Goal: Task Accomplishment & Management: Manage account settings

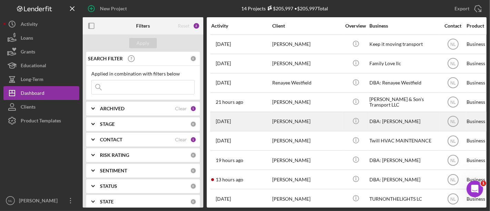
click at [283, 115] on div "[PERSON_NAME]" at bounding box center [306, 121] width 69 height 18
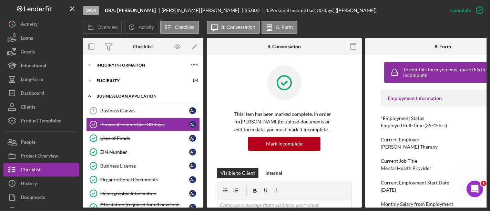
click at [119, 94] on div "BUSINESS LOAN APPLICATION" at bounding box center [146, 96] width 98 height 4
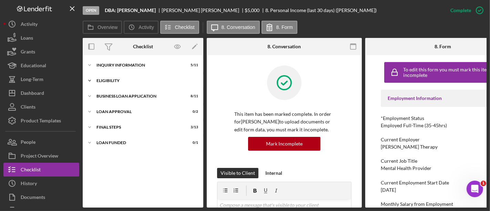
click at [114, 82] on div "Eligibility" at bounding box center [146, 81] width 98 height 4
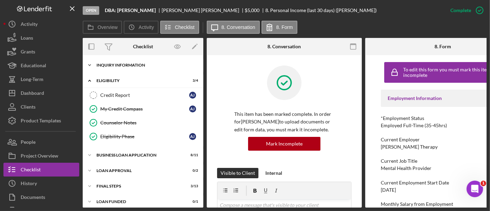
click at [111, 66] on div "INQUIRY INFORMATION" at bounding box center [146, 65] width 98 height 4
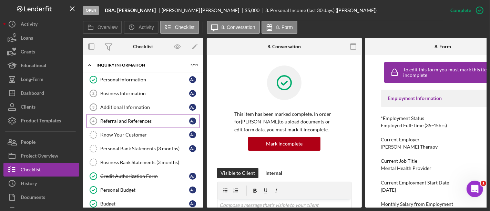
scroll to position [159, 0]
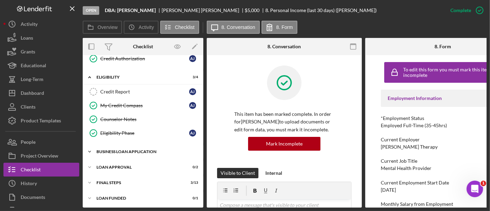
click at [124, 150] on div "BUSINESS LOAN APPLICATION" at bounding box center [146, 152] width 98 height 4
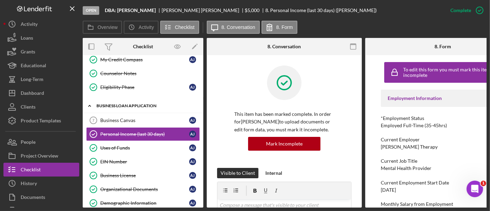
scroll to position [312, 0]
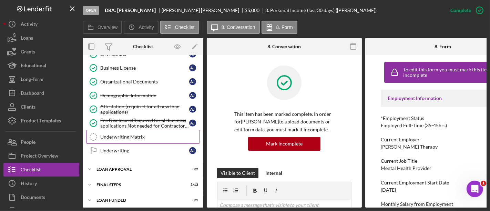
click at [120, 134] on div "Underwriting Matrix" at bounding box center [149, 137] width 99 height 6
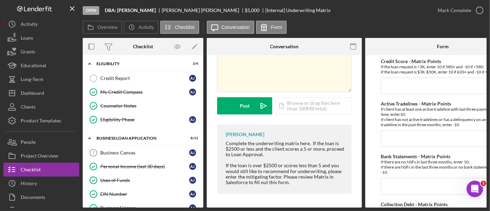
scroll to position [166, 0]
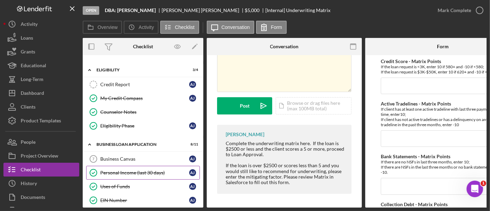
click at [141, 171] on div "Personal Income (last 30 days)" at bounding box center [144, 173] width 89 height 6
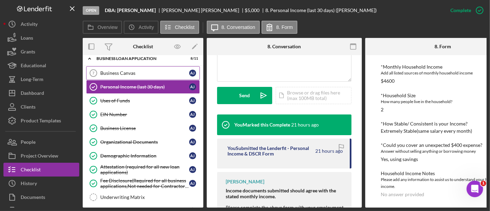
scroll to position [265, 0]
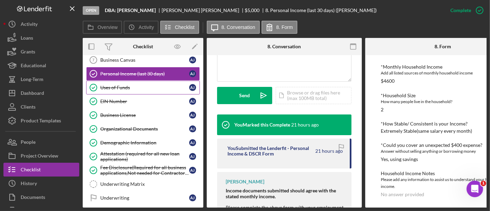
click at [126, 85] on div "Uses of Funds" at bounding box center [144, 88] width 89 height 6
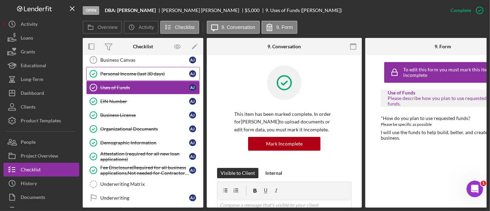
click at [121, 71] on div "Personal Income (last 30 days)" at bounding box center [144, 74] width 89 height 6
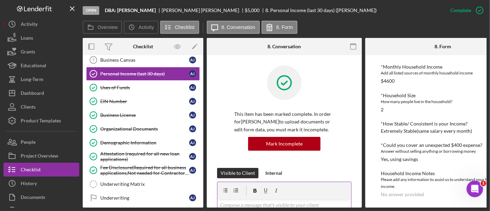
scroll to position [260, 0]
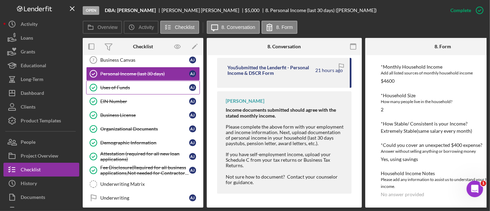
click at [113, 85] on div "Uses of Funds" at bounding box center [144, 88] width 89 height 6
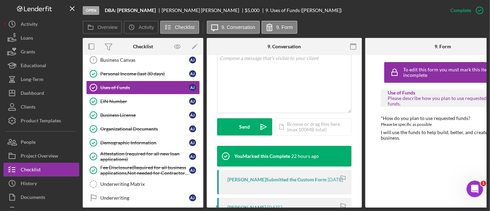
scroll to position [259, 0]
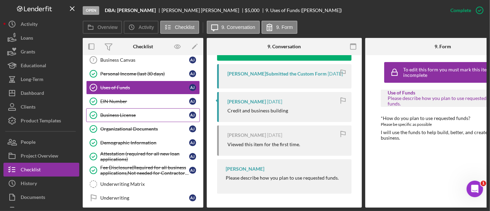
click at [152, 108] on link "Business License Business License A J" at bounding box center [143, 115] width 114 height 14
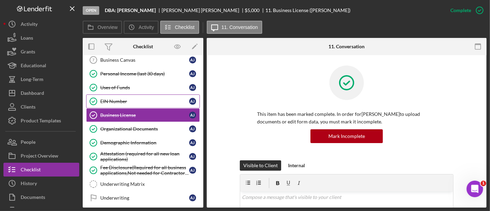
click at [146, 99] on div "EIN Number" at bounding box center [144, 102] width 89 height 6
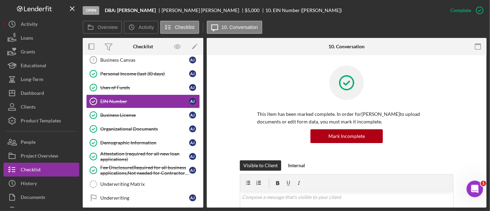
scroll to position [150, 0]
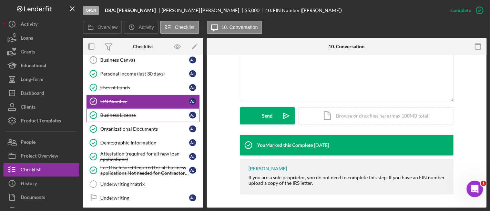
click at [138, 112] on div "Business License" at bounding box center [144, 115] width 89 height 6
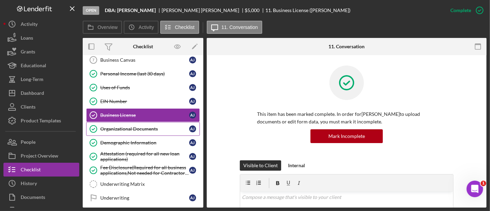
click at [137, 126] on div "Organizational Documents" at bounding box center [144, 129] width 89 height 6
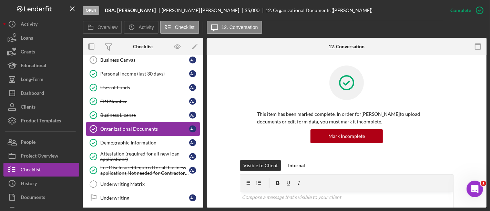
click at [137, 129] on link "Organizational Documents Organizational Documents A J" at bounding box center [143, 129] width 114 height 14
click at [136, 136] on link "Demographic Information Demographic Information A J" at bounding box center [143, 143] width 114 height 14
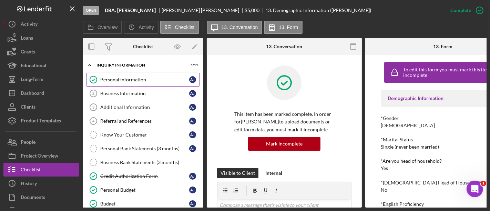
click at [123, 79] on div "Personal Information" at bounding box center [144, 80] width 89 height 6
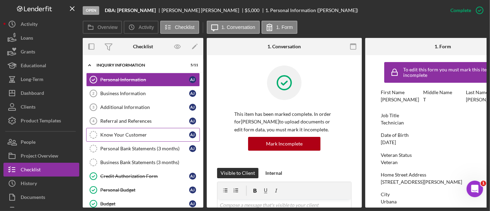
click at [128, 132] on div "Know Your Customer" at bounding box center [144, 135] width 89 height 6
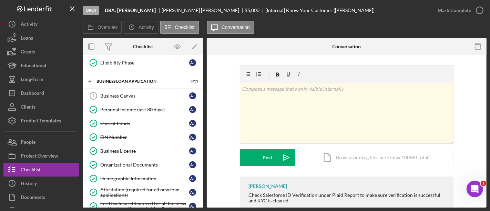
scroll to position [310, 0]
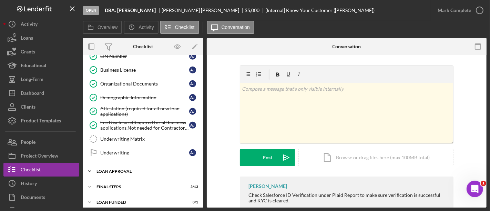
click at [123, 169] on div "Loan Approval" at bounding box center [146, 171] width 98 height 4
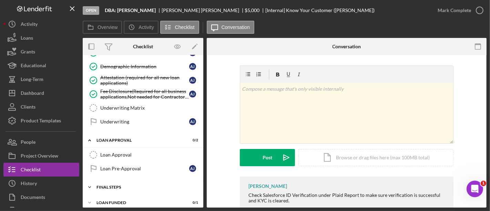
click at [124, 185] on div "Final Steps" at bounding box center [146, 187] width 98 height 4
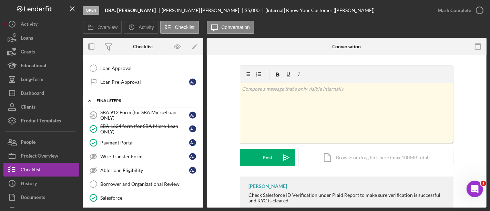
scroll to position [434, 0]
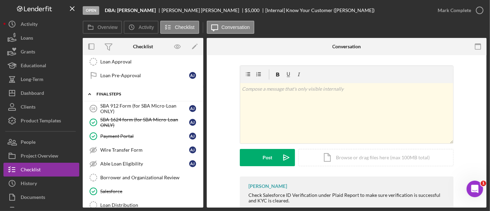
click at [110, 92] on div "Icon/Expander Final Steps 3 / 13" at bounding box center [143, 94] width 121 height 14
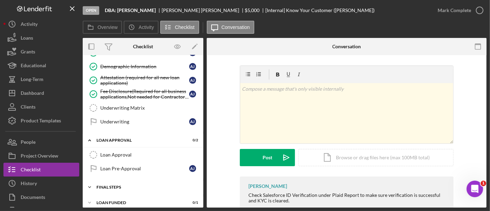
click at [116, 185] on div "Final Steps" at bounding box center [146, 187] width 98 height 4
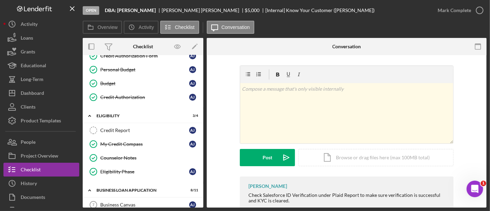
scroll to position [104, 0]
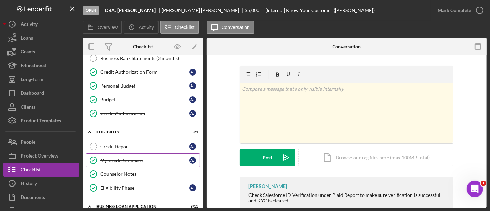
click at [118, 160] on div "My Credit Compass" at bounding box center [144, 161] width 89 height 6
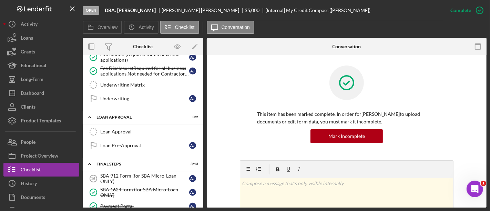
click at [118, 162] on div "Final Steps" at bounding box center [139, 164] width 84 height 4
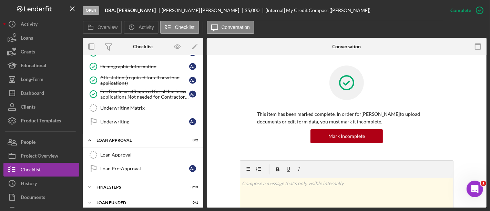
scroll to position [217, 0]
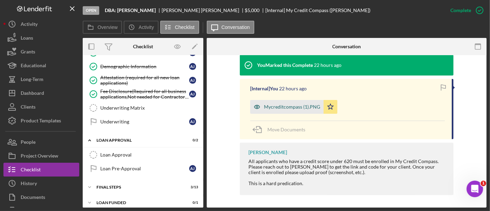
click at [273, 107] on div "Mycreditcompass (1).PNG" at bounding box center [292, 107] width 56 height 6
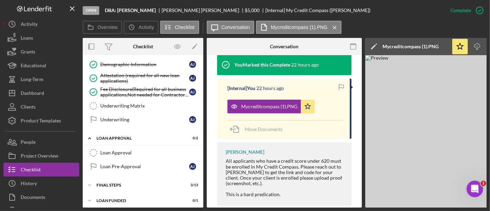
scroll to position [0, 85]
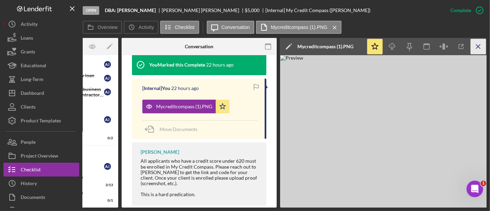
click at [481, 48] on icon "Icon/Menu Close" at bounding box center [479, 47] width 16 height 16
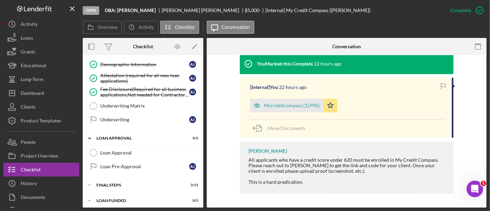
scroll to position [341, 0]
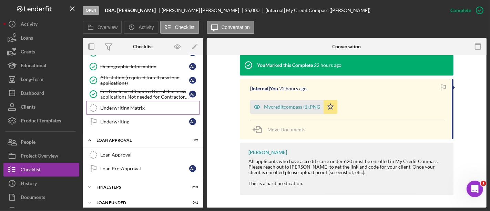
click at [144, 101] on link "Underwriting Matrix Underwriting Matrix" at bounding box center [143, 108] width 114 height 14
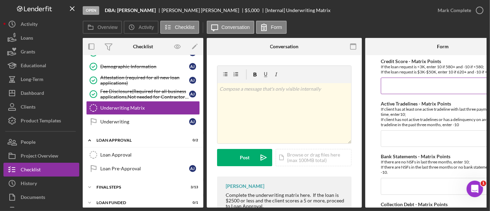
click at [406, 85] on input "Credit Score - Matrix Points" at bounding box center [443, 86] width 124 height 17
type input "-10"
click at [398, 142] on input "Active Tradelines - Matrix Points" at bounding box center [443, 138] width 124 height 17
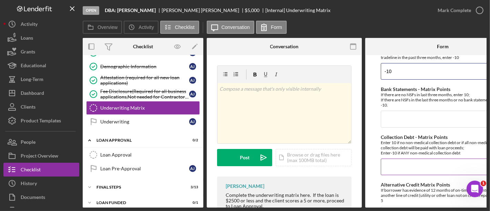
scroll to position [70, 0]
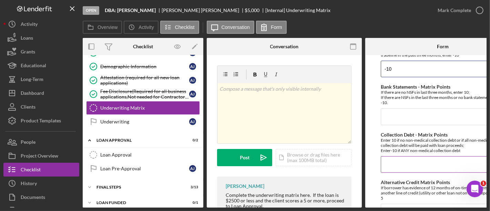
type input "-10"
click at [401, 163] on input "Collection Debt - Matrix Points" at bounding box center [443, 164] width 124 height 17
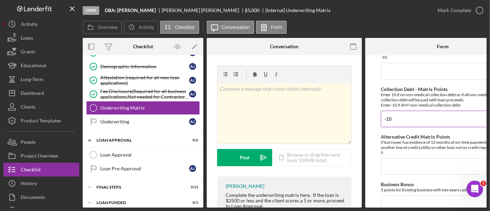
scroll to position [140, 0]
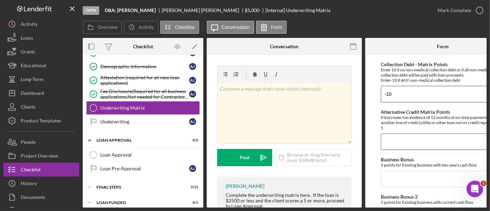
type input "-10"
click at [392, 146] on input "Alternative Credit Matrix Points" at bounding box center [443, 141] width 124 height 17
type input "0"
click at [394, 179] on input "Business Bonus" at bounding box center [443, 179] width 124 height 17
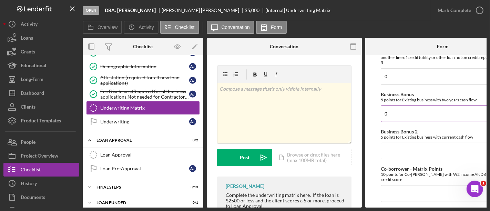
scroll to position [207, 0]
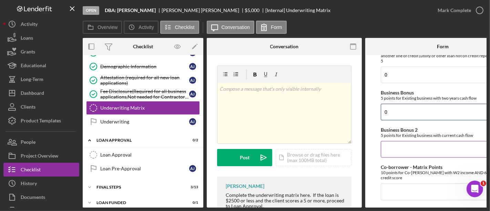
type input "0"
click at [392, 146] on input "Business Bonus 2" at bounding box center [443, 149] width 124 height 17
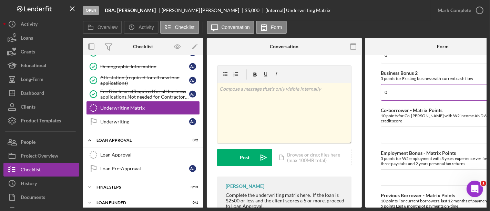
scroll to position [265, 0]
type input "0"
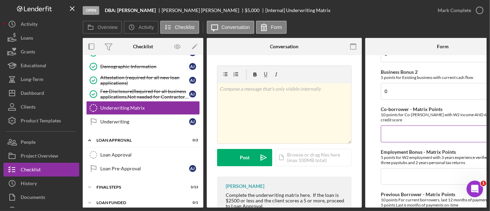
click at [391, 129] on input "Co-borrower - Matrix Points" at bounding box center [443, 133] width 124 height 17
type input "0"
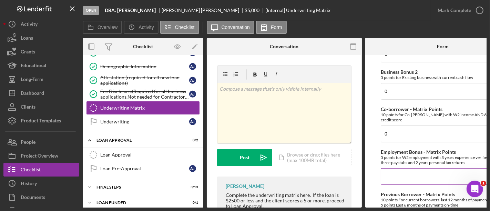
click at [393, 168] on input "Employment Bonus - Matrix Points" at bounding box center [443, 176] width 124 height 17
type input "0"
type input "5"
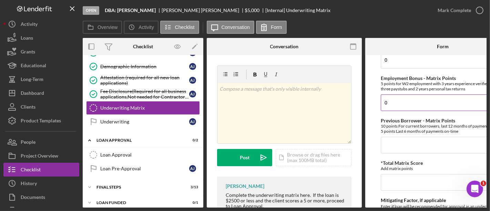
scroll to position [342, 0]
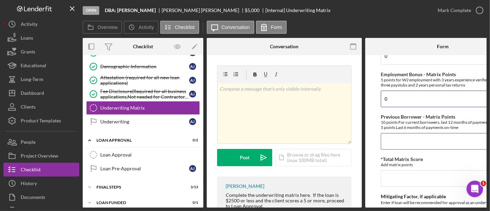
type input "0"
click at [388, 146] on input "Previous Borrower - Matrix Points" at bounding box center [443, 141] width 124 height 17
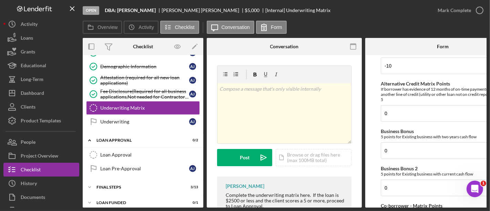
scroll to position [0, 0]
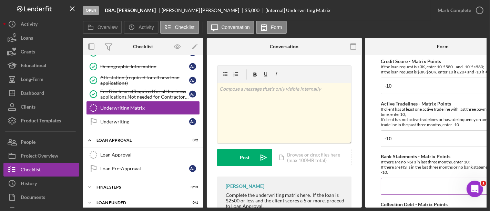
type input "10"
click at [399, 187] on input "Bank Statements - Matrix Points" at bounding box center [443, 186] width 124 height 17
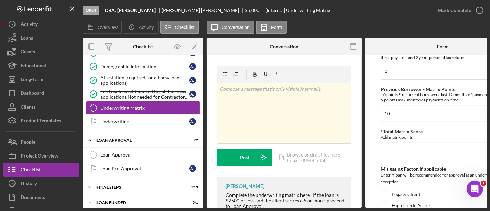
scroll to position [383, 0]
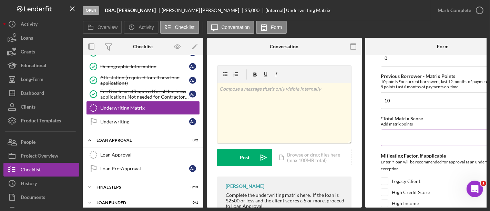
type input "10"
click at [398, 135] on input "*Total Matrix Score" at bounding box center [443, 138] width 124 height 17
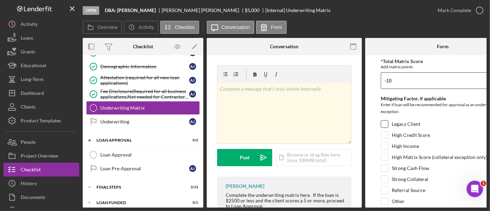
type input "-10"
click at [383, 122] on input "Legacy Client" at bounding box center [384, 124] width 7 height 7
checkbox input "true"
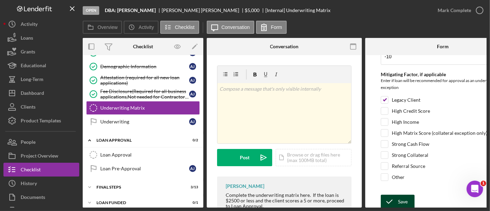
click at [397, 193] on icon "submit" at bounding box center [389, 201] width 17 height 17
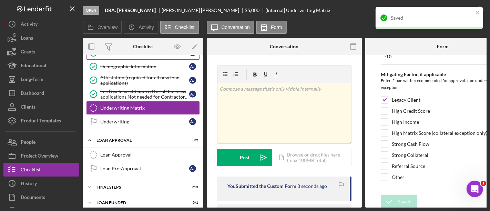
scroll to position [0, 0]
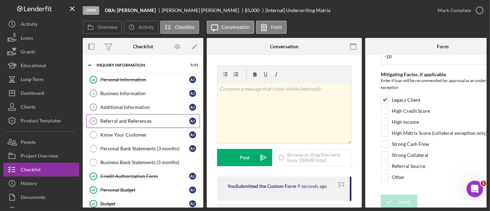
click at [115, 119] on div "Referral and References" at bounding box center [144, 121] width 89 height 6
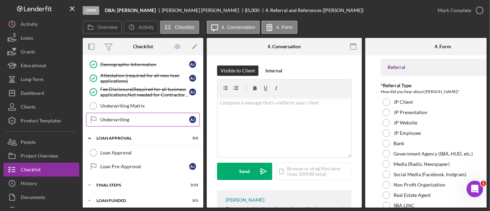
scroll to position [269, 0]
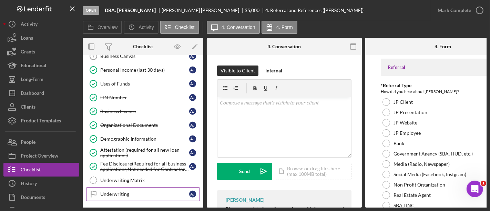
click at [143, 187] on link "Underwriting Underwriting A J" at bounding box center [143, 194] width 114 height 14
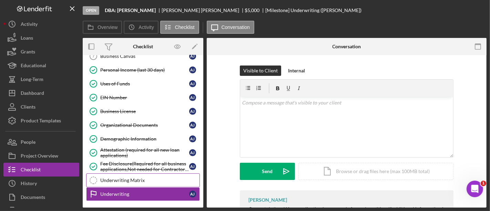
click at [143, 180] on link "Underwriting Matrix Underwriting Matrix" at bounding box center [143, 180] width 114 height 14
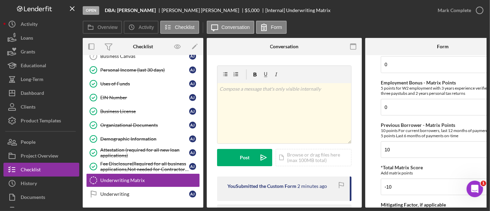
scroll to position [354, 0]
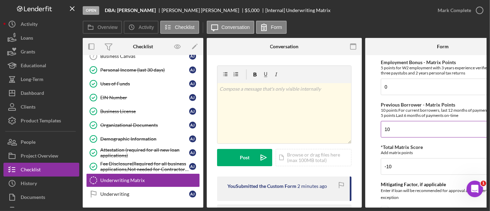
click at [410, 123] on input "10" at bounding box center [443, 129] width 124 height 17
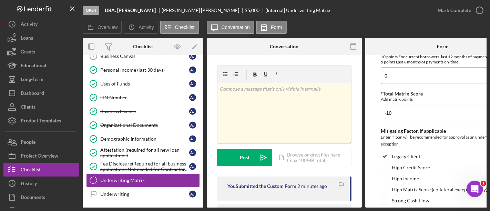
scroll to position [410, 0]
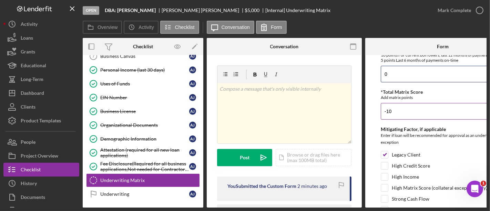
type input "0"
click at [402, 110] on input "-10" at bounding box center [443, 111] width 124 height 17
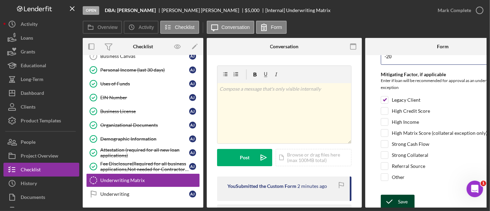
type input "-20"
click at [404, 196] on div "Save" at bounding box center [403, 202] width 10 height 14
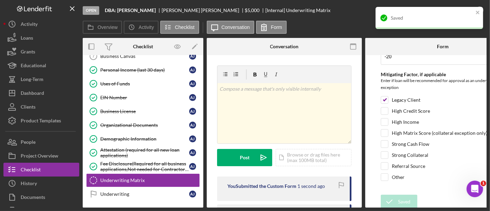
click at [474, 11] on div "Saved" at bounding box center [430, 18] width 108 height 22
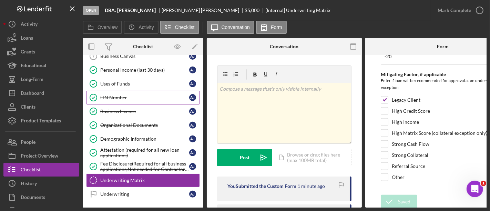
scroll to position [0, 0]
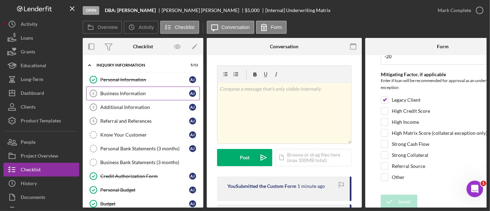
click at [151, 88] on link "Business Information 2 Business Information A J" at bounding box center [143, 94] width 114 height 14
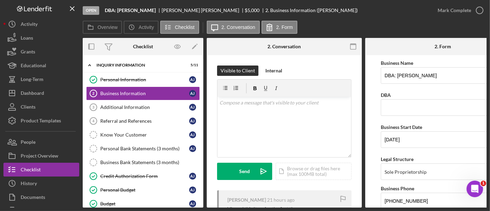
click at [296, 209] on div "Open DBA: [PERSON_NAME] [PERSON_NAME] $5,000 $5,000 2. Business Information ([P…" at bounding box center [245, 105] width 490 height 211
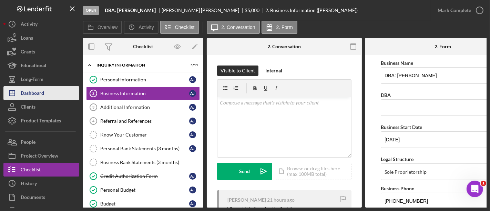
click at [33, 92] on div "Dashboard" at bounding box center [32, 94] width 23 height 16
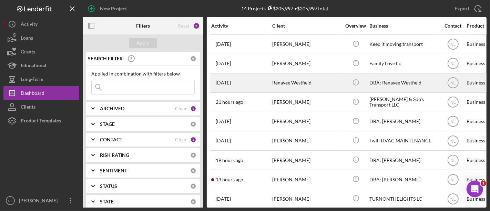
click at [300, 87] on div "Renayee Westfield" at bounding box center [306, 83] width 69 height 18
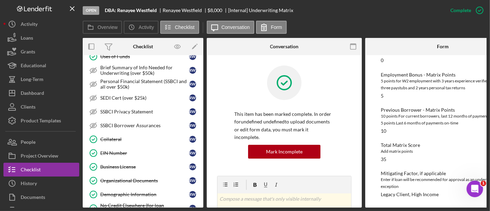
scroll to position [184, 0]
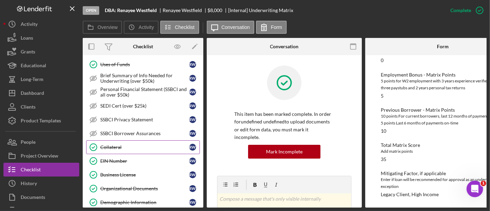
click at [123, 144] on div "Collateral" at bounding box center [144, 147] width 89 height 6
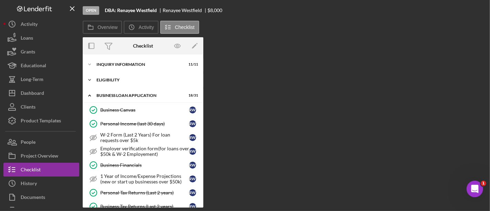
click at [113, 83] on div "Icon/Expander ELIGIBILITY 3 / 4" at bounding box center [143, 80] width 121 height 14
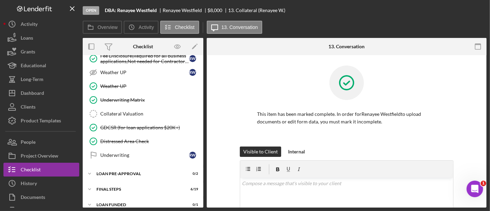
scroll to position [429, 0]
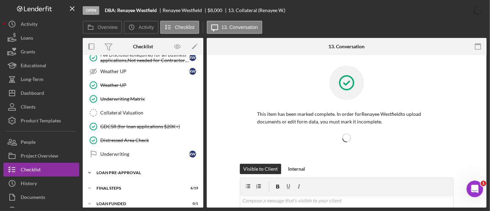
click at [132, 171] on div "LOAN PRE-APPROVAL" at bounding box center [146, 173] width 98 height 4
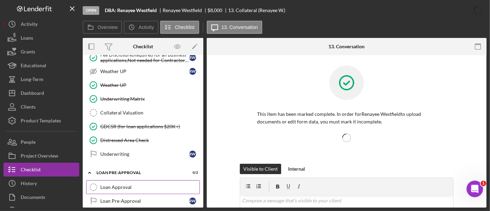
click at [132, 184] on div "Loan Approval" at bounding box center [149, 187] width 99 height 6
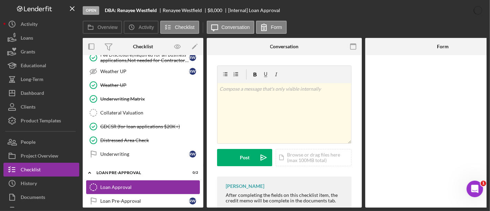
click at [147, 185] on link "Loan Approval Loan Approval" at bounding box center [143, 187] width 114 height 14
click at [134, 197] on link "Loan Pre-Approval Loan Pre-Approval R W" at bounding box center [143, 201] width 114 height 14
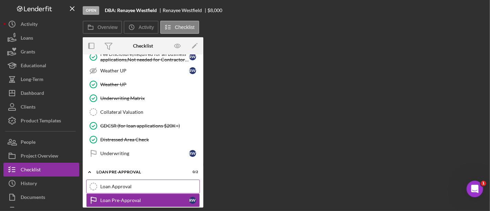
click at [122, 184] on link "Loan Approval Loan Approval" at bounding box center [143, 187] width 114 height 14
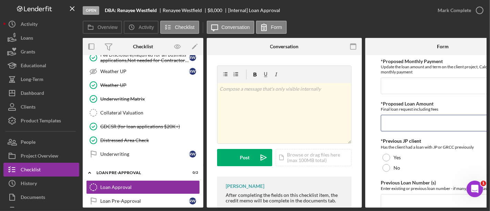
drag, startPoint x: 418, startPoint y: 129, endPoint x: 379, endPoint y: 106, distance: 45.0
click at [379, 106] on form "*Proposed Monthly Payment Update the loan amount and term on the client project…" at bounding box center [442, 131] width 155 height 152
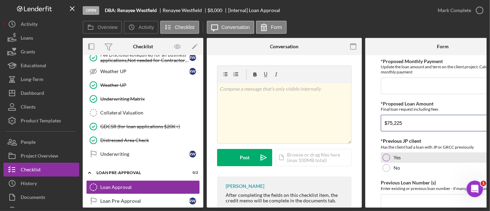
type input "$75,225"
click at [395, 155] on label "Yes" at bounding box center [397, 158] width 7 height 6
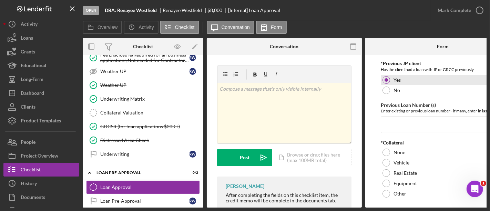
scroll to position [78, 0]
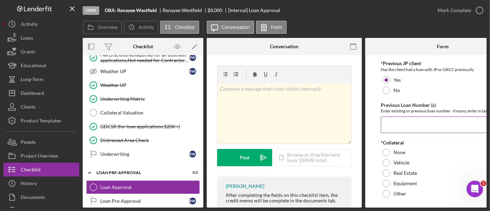
click at [392, 122] on input "Previous Loan Number (s)" at bounding box center [443, 125] width 124 height 17
paste input "2022-347 EBA"
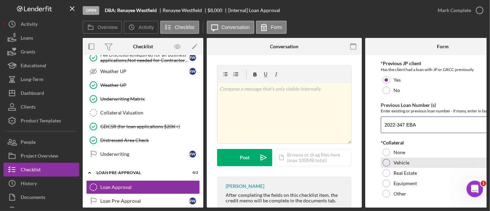
type input "2022-347 EBA"
click at [392, 158] on div "Vehicle" at bounding box center [443, 163] width 124 height 10
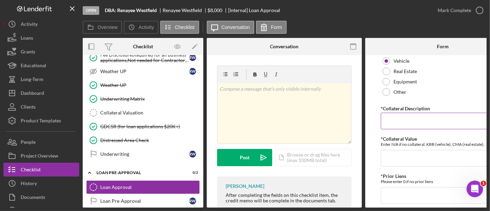
scroll to position [180, 0]
click at [392, 118] on input "*Collateral Description" at bounding box center [443, 120] width 124 height 17
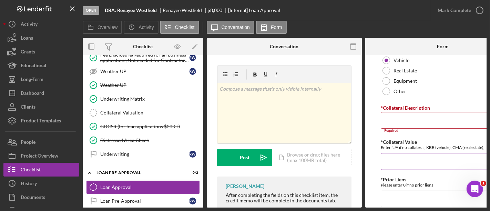
click at [387, 165] on input "*Collateral Value" at bounding box center [443, 161] width 124 height 17
type input "42.,108"
click at [386, 121] on input "*Collateral Description" at bounding box center [443, 120] width 124 height 17
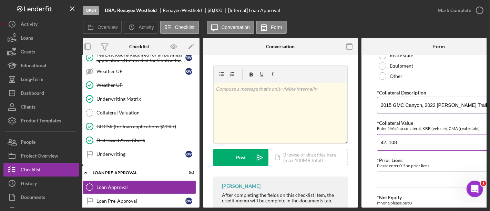
scroll to position [202, 0]
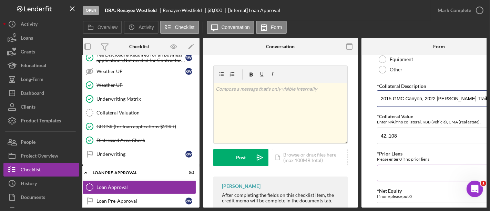
type input "2015 GMC Canyon, 2022 [PERSON_NAME] Trailer, [GEOGRAPHIC_DATA]"
click at [405, 170] on input "*Prior Liens" at bounding box center [439, 173] width 124 height 17
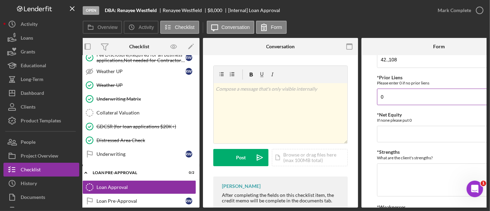
scroll to position [279, 0]
type input "0"
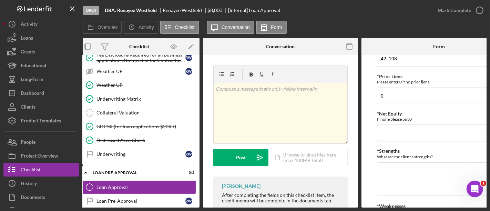
click at [389, 127] on input "*Net Equity" at bounding box center [439, 133] width 124 height 17
type input "0"
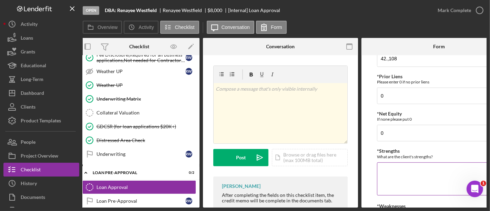
click at [382, 162] on textarea "*Strengths" at bounding box center [439, 178] width 124 height 33
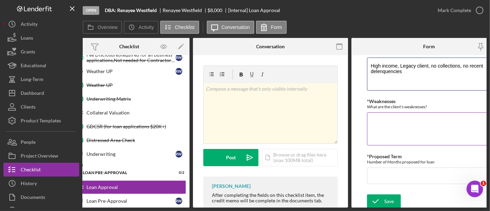
scroll to position [384, 0]
type textarea "High income, Legacy client, no collections, no recent delenquencies"
click at [389, 127] on textarea "*Weaknesses" at bounding box center [429, 128] width 124 height 33
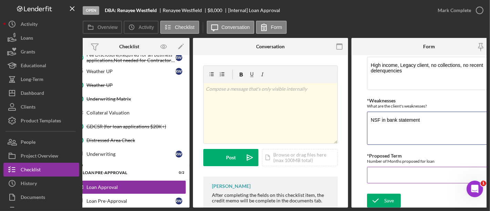
type textarea "NSF in bank statement"
click at [386, 169] on input "*Proposed Term" at bounding box center [429, 175] width 124 height 17
type input "84"
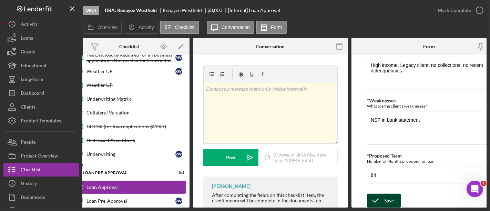
click at [385, 200] on div "Save" at bounding box center [389, 201] width 10 height 14
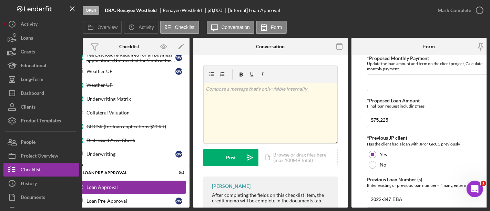
scroll to position [0, 16]
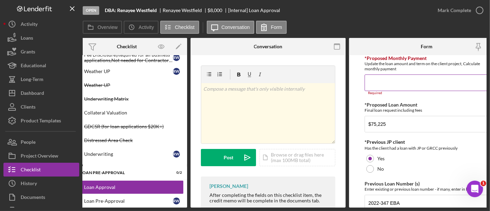
click at [381, 89] on input "*Proposed Monthly Payment" at bounding box center [427, 82] width 124 height 17
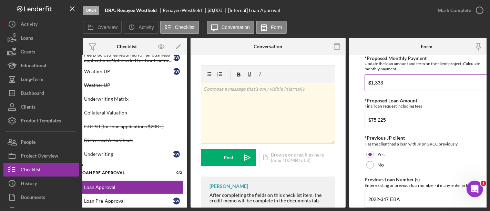
click at [396, 87] on input "$1,333" at bounding box center [427, 82] width 124 height 17
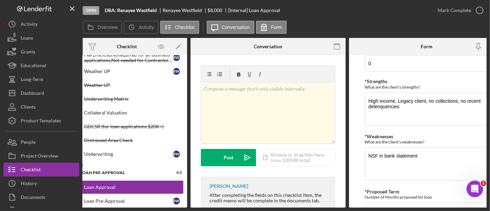
scroll to position [385, 0]
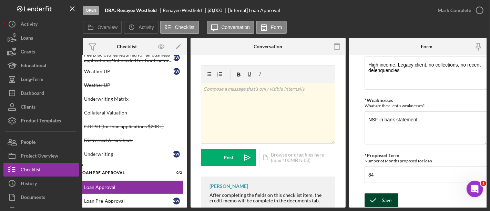
type input "$1,336.23"
click at [382, 195] on div "Save" at bounding box center [387, 200] width 10 height 14
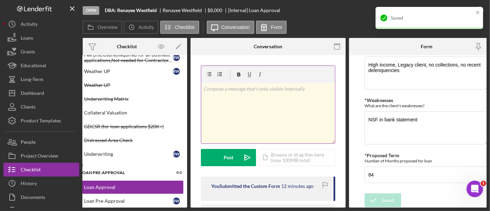
click at [224, 67] on icon at bounding box center [230, 74] width 17 height 17
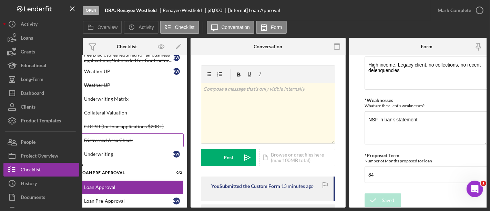
scroll to position [0, 0]
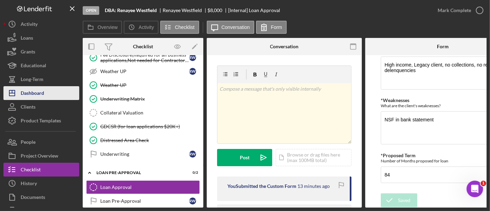
click at [48, 95] on button "Icon/Dashboard Dashboard" at bounding box center [41, 93] width 76 height 14
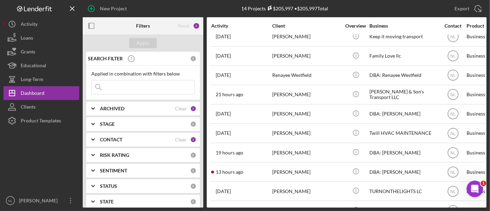
scroll to position [11, 0]
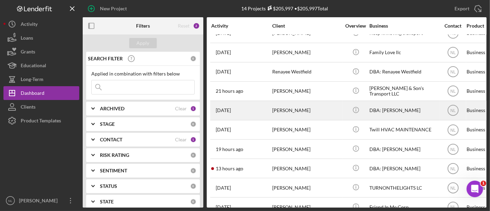
click at [289, 113] on div "[PERSON_NAME]" at bounding box center [306, 110] width 69 height 18
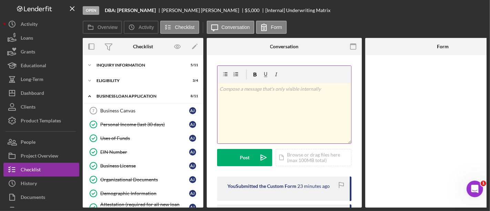
scroll to position [98, 0]
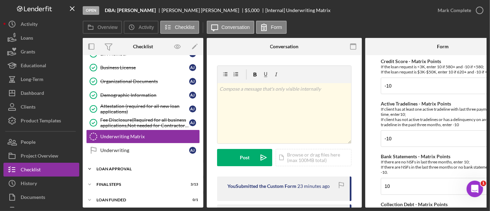
click at [129, 168] on div "Loan Approval" at bounding box center [146, 169] width 98 height 4
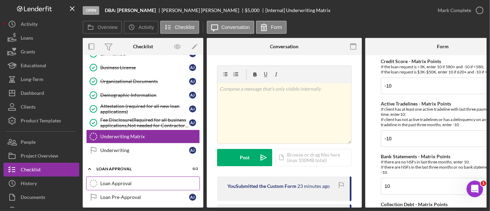
click at [128, 181] on div "Loan Approval" at bounding box center [149, 184] width 99 height 6
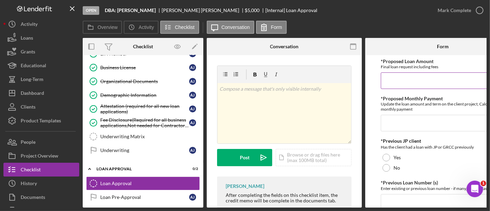
click at [401, 78] on input "*Proposed Loan Amount" at bounding box center [443, 80] width 124 height 17
type input "$4,999.99"
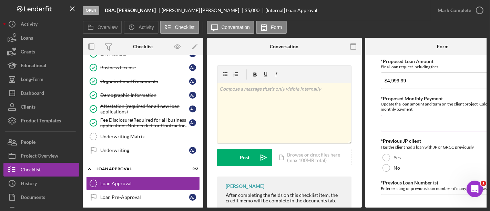
click at [398, 117] on input "*Proposed Monthly Payment" at bounding box center [443, 123] width 124 height 17
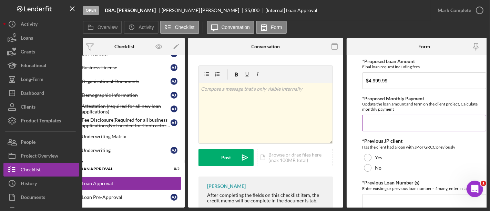
scroll to position [0, 32]
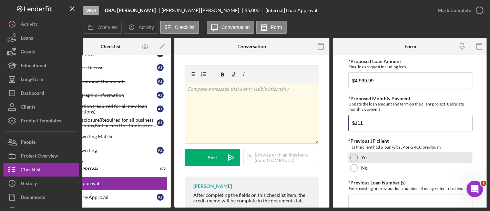
type input "$111"
click at [352, 158] on div at bounding box center [354, 158] width 8 height 8
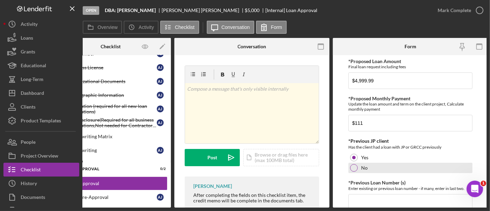
scroll to position [36, 0]
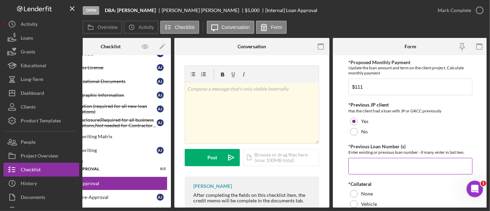
click at [365, 160] on input "*Previous Loan Number (s)" at bounding box center [411, 166] width 124 height 17
paste input "2024-116"
paste input "2024-684"
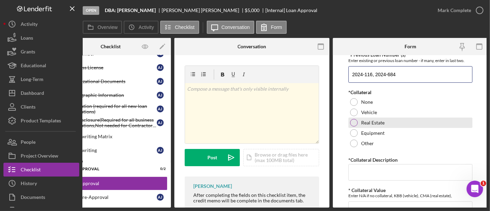
scroll to position [129, 0]
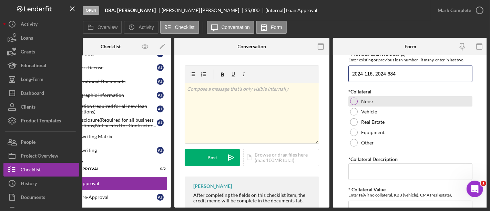
type input "2024-116, 2024-684"
click at [353, 98] on div at bounding box center [354, 102] width 8 height 8
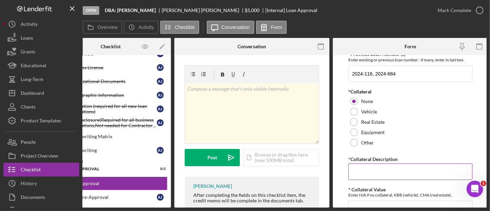
click at [364, 172] on input "*Collateral Description" at bounding box center [411, 171] width 124 height 17
drag, startPoint x: 364, startPoint y: 172, endPoint x: 350, endPoint y: 179, distance: 16.0
click at [350, 179] on input "0" at bounding box center [411, 171] width 124 height 17
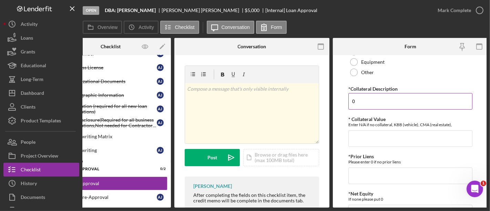
scroll to position [204, 0]
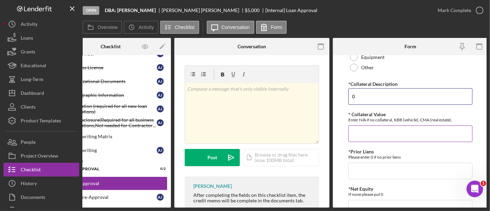
type input "0"
click at [355, 136] on input "* Collateral Value" at bounding box center [411, 133] width 124 height 17
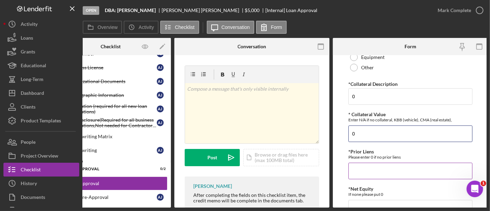
type input "0"
click at [361, 166] on input "*Prior Liens" at bounding box center [411, 171] width 124 height 17
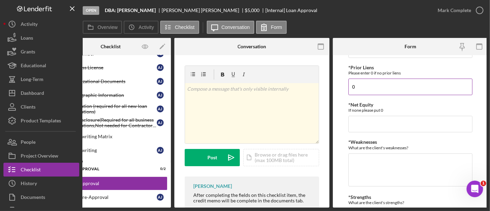
scroll to position [289, 0]
type input "0"
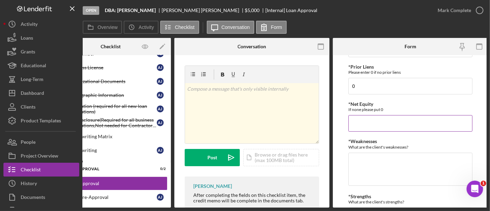
click at [356, 124] on input "*Net Equity" at bounding box center [411, 123] width 124 height 17
type input "0"
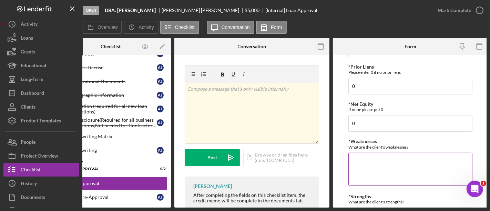
click at [373, 161] on textarea "*Weaknesses" at bounding box center [411, 169] width 124 height 33
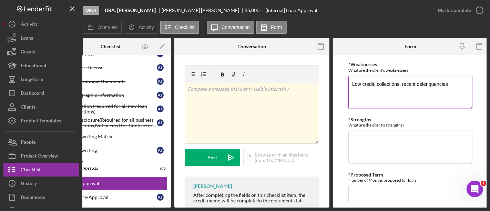
scroll to position [368, 0]
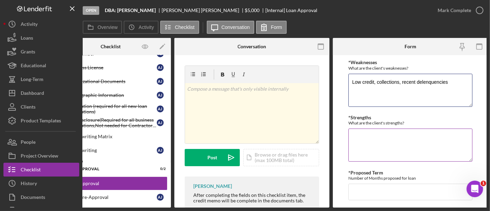
type textarea "Low credit, collections, recent delenquencies"
click at [369, 153] on textarea "*Strengths" at bounding box center [411, 145] width 124 height 33
click at [369, 153] on textarea "C" at bounding box center [411, 145] width 124 height 33
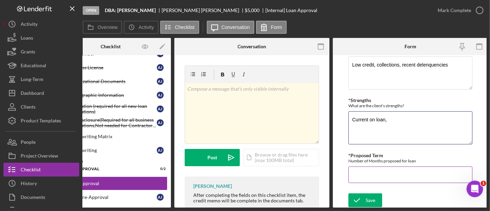
type textarea "Current on loan,"
click at [371, 176] on input "*Proposed Term" at bounding box center [411, 175] width 124 height 17
type input "60"
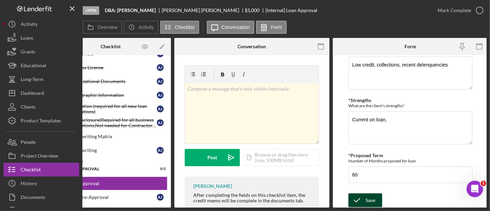
click at [373, 198] on div "Save" at bounding box center [371, 200] width 10 height 14
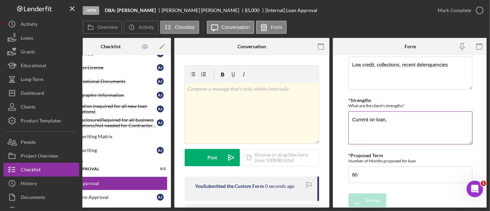
click at [392, 120] on textarea "Current on loan," at bounding box center [411, 127] width 124 height 33
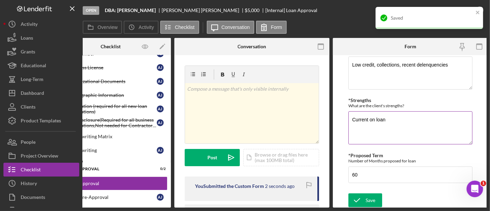
click at [392, 120] on textarea "Current on loan" at bounding box center [411, 127] width 124 height 33
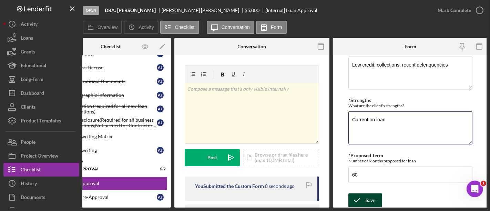
type textarea "Current on loan"
click at [371, 193] on div "Save" at bounding box center [371, 200] width 10 height 14
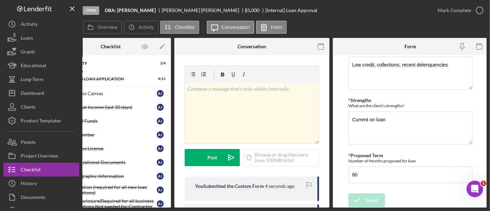
scroll to position [0, 0]
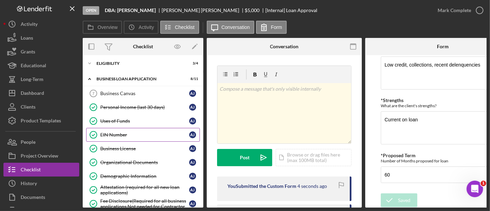
drag, startPoint x: 180, startPoint y: 131, endPoint x: 132, endPoint y: 131, distance: 47.9
click at [132, 132] on div "EIN Number" at bounding box center [144, 135] width 89 height 6
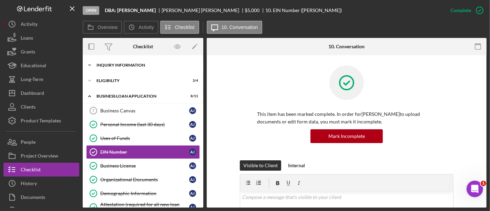
click at [115, 62] on div "Icon/Expander INQUIRY INFORMATION 5 / 11" at bounding box center [143, 65] width 121 height 14
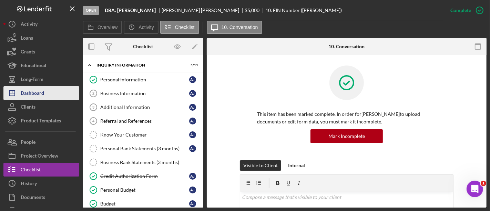
click at [47, 94] on button "Icon/Dashboard Dashboard" at bounding box center [41, 93] width 76 height 14
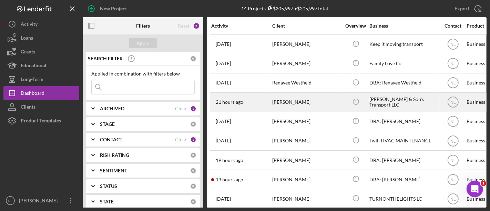
click at [285, 108] on div "[PERSON_NAME]" at bounding box center [306, 102] width 69 height 18
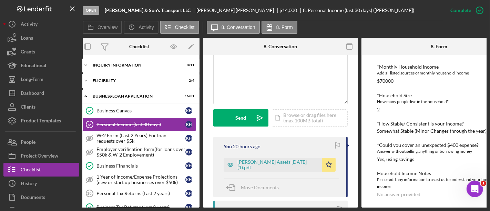
scroll to position [142, 0]
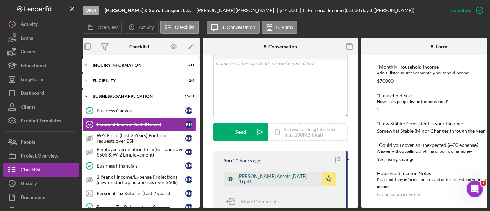
click at [287, 183] on div "[PERSON_NAME] Assets [DATE] (1).pdf" at bounding box center [278, 178] width 81 height 11
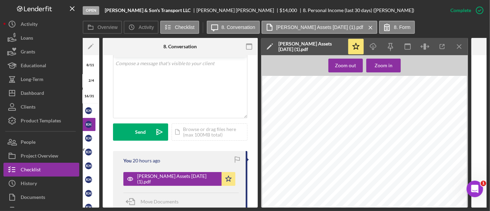
scroll to position [0, 4]
click at [460, 48] on icon "Icon/Menu Close" at bounding box center [460, 47] width 16 height 16
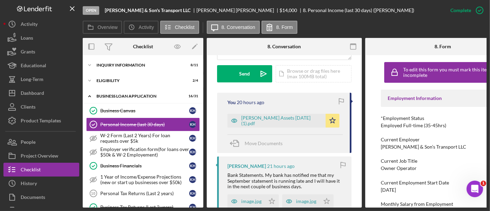
scroll to position [292, 0]
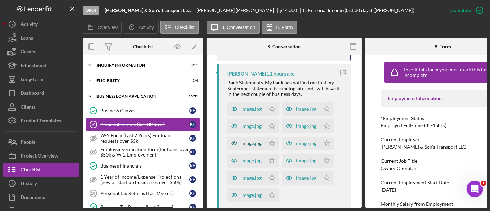
click at [246, 148] on div "image.jpg" at bounding box center [247, 144] width 38 height 14
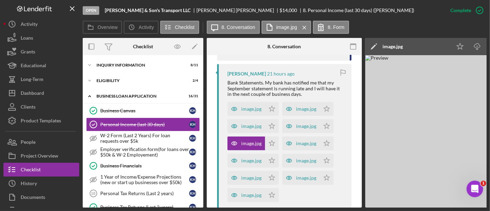
scroll to position [0, 25]
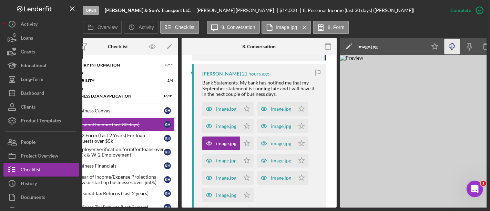
click at [455, 45] on icon "button" at bounding box center [452, 45] width 6 height 4
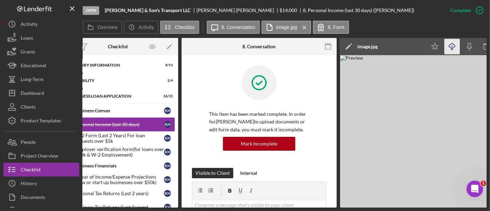
scroll to position [0, 0]
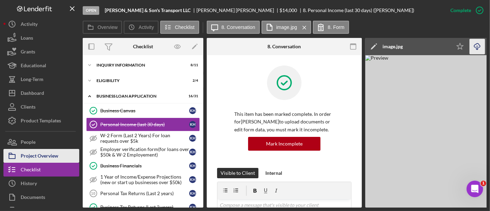
click at [45, 159] on div "Project Overview" at bounding box center [40, 157] width 38 height 16
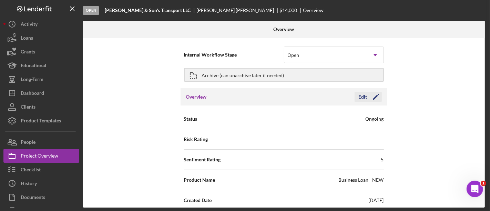
click at [370, 97] on icon "Icon/Edit" at bounding box center [376, 96] width 17 height 17
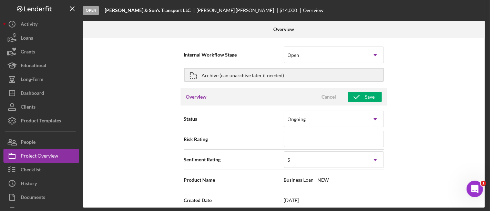
click at [359, 102] on div "Overview Cancel Save" at bounding box center [284, 96] width 207 height 17
click at [358, 100] on icon "button" at bounding box center [356, 96] width 17 height 17
click at [260, 136] on span "Risk Rating" at bounding box center [234, 139] width 100 height 7
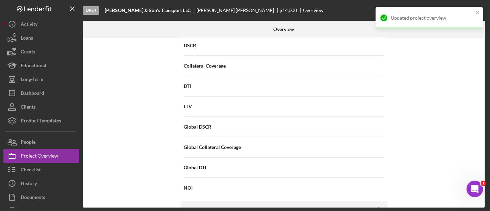
scroll to position [286, 0]
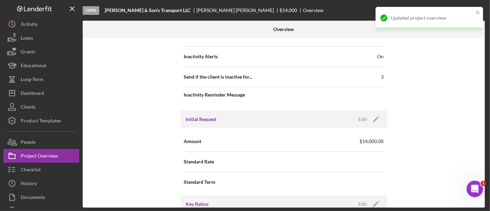
click at [382, 123] on div "Initial Request Edit Icon/Edit" at bounding box center [284, 119] width 207 height 17
click at [378, 122] on icon "Icon/Edit" at bounding box center [376, 119] width 17 height 17
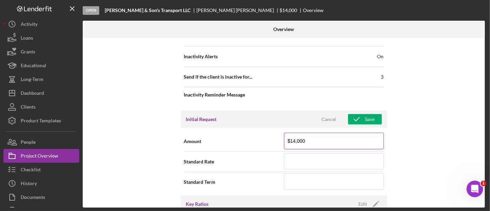
click at [329, 141] on input "$14,000" at bounding box center [334, 141] width 100 height 17
type input "$9,999"
click at [365, 119] on div "Save" at bounding box center [370, 119] width 10 height 10
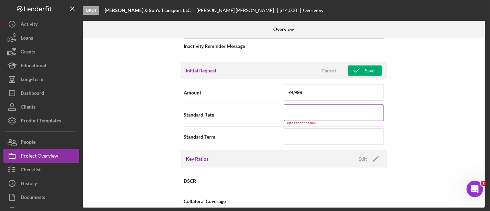
scroll to position [333, 0]
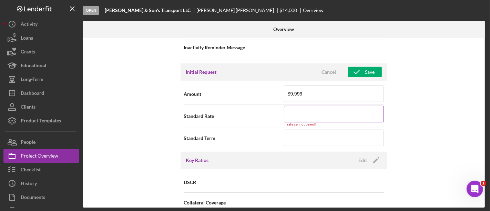
click at [309, 119] on input at bounding box center [334, 114] width 100 height 17
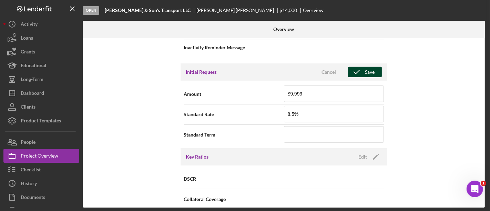
type input "8.500%"
click at [359, 68] on icon "button" at bounding box center [356, 71] width 17 height 17
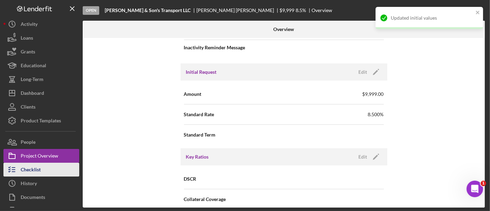
click at [33, 168] on div "Checklist" at bounding box center [31, 171] width 20 height 16
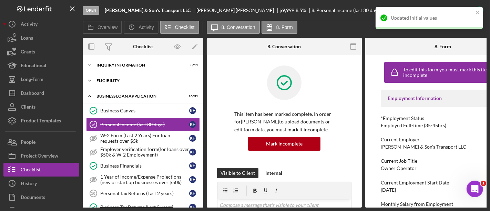
click at [116, 84] on div "Icon/Expander ELIGIBILITY 2 / 4" at bounding box center [143, 81] width 121 height 14
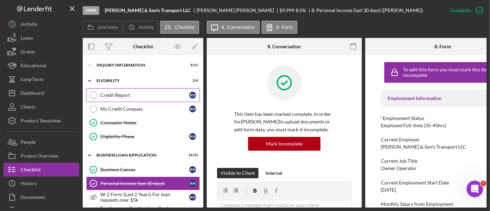
click at [122, 98] on link "Credit Report Credit Report K H" at bounding box center [143, 95] width 114 height 14
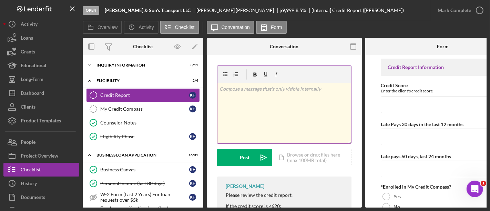
scroll to position [57, 0]
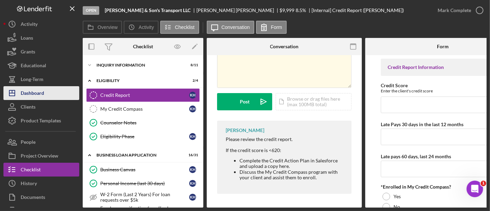
click at [60, 95] on button "Icon/Dashboard Dashboard" at bounding box center [41, 93] width 76 height 14
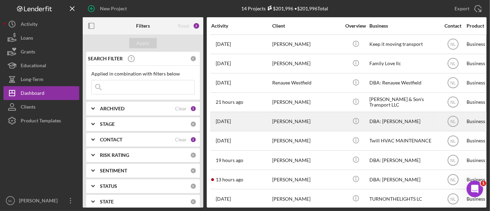
click at [290, 116] on div "[PERSON_NAME]" at bounding box center [306, 121] width 69 height 18
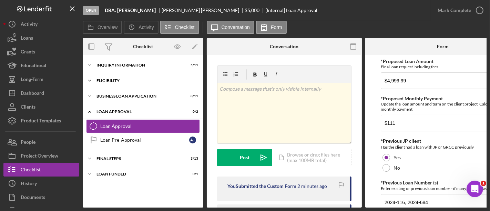
click at [138, 78] on div "Icon/Expander Eligibility 3 / 4" at bounding box center [143, 81] width 121 height 14
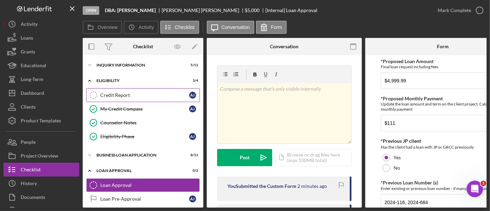
click at [135, 93] on div "Credit Report" at bounding box center [144, 95] width 89 height 6
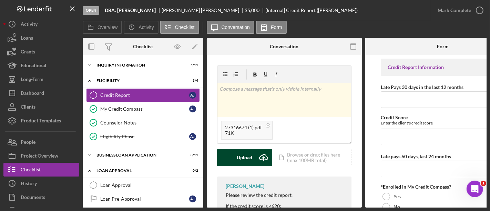
click at [256, 159] on icon "Icon/Upload" at bounding box center [263, 157] width 17 height 17
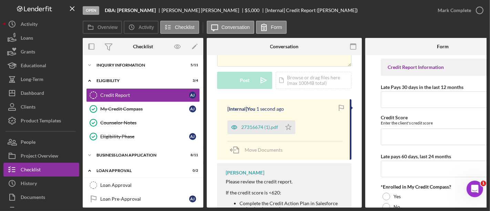
scroll to position [78, 0]
click at [253, 128] on div "27316674 (1).pdf" at bounding box center [259, 127] width 37 height 6
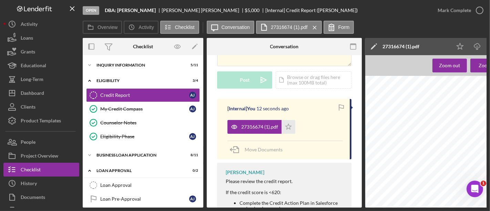
scroll to position [471, 10]
click at [476, 51] on icon "Icon/Download" at bounding box center [478, 47] width 16 height 16
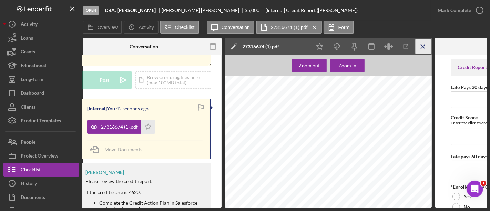
click at [421, 47] on icon "Icon/Menu Close" at bounding box center [424, 47] width 16 height 16
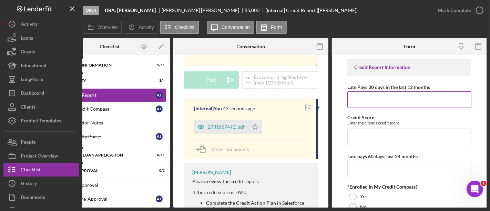
click at [360, 101] on input "Late Pays 30 days in the last 12 months" at bounding box center [410, 99] width 124 height 17
type input "2"
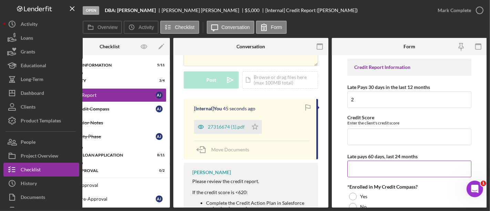
click at [365, 175] on input "Late pays 60 days, last 24 months" at bounding box center [410, 169] width 124 height 17
type input "5"
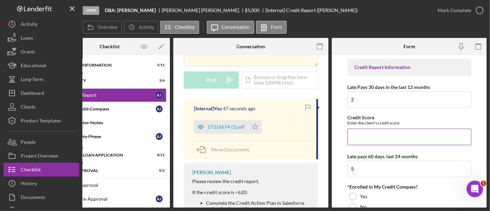
click at [365, 139] on input "Credit Score" at bounding box center [410, 137] width 124 height 17
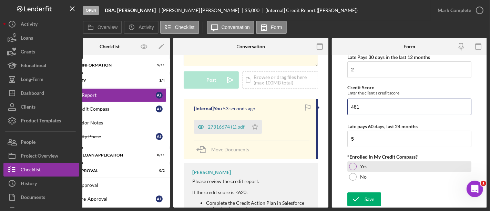
type input "481"
click at [353, 166] on div at bounding box center [353, 167] width 8 height 8
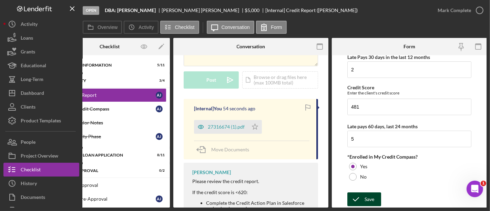
click at [361, 198] on icon "submit" at bounding box center [356, 199] width 17 height 17
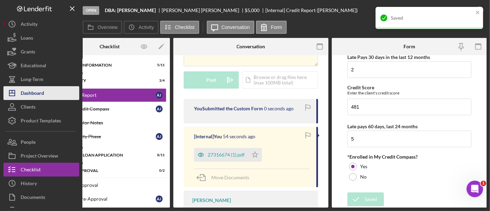
click at [39, 97] on div "Dashboard" at bounding box center [32, 94] width 23 height 16
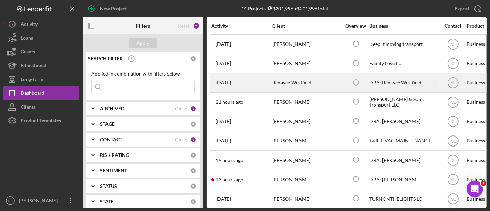
click at [239, 88] on div "[DATE] Renayee Westfield" at bounding box center [241, 83] width 60 height 18
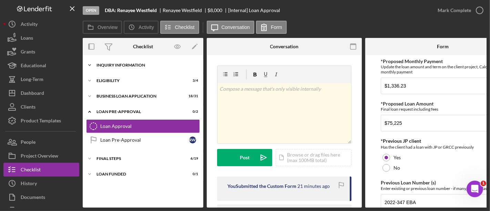
click at [117, 63] on div "INQUIRY INFORMATION" at bounding box center [146, 65] width 98 height 4
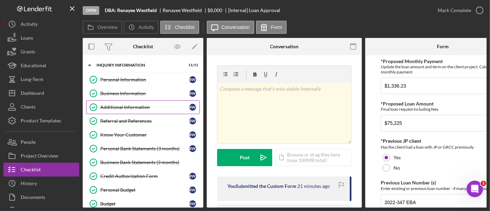
click at [125, 109] on div "Additional Information" at bounding box center [144, 107] width 89 height 6
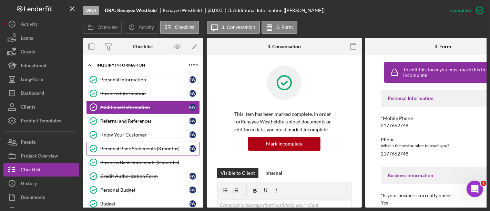
scroll to position [79, 0]
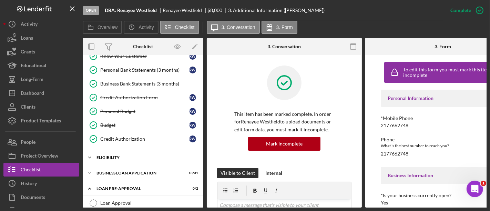
click at [128, 155] on div "ELIGIBILITY" at bounding box center [146, 157] width 98 height 4
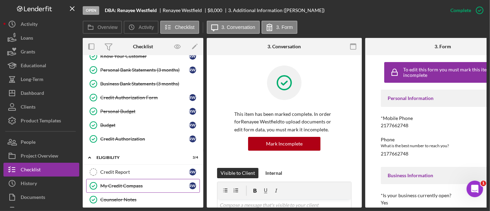
click at [124, 179] on link "My Credit Compass My Credit Compass R W" at bounding box center [143, 186] width 114 height 14
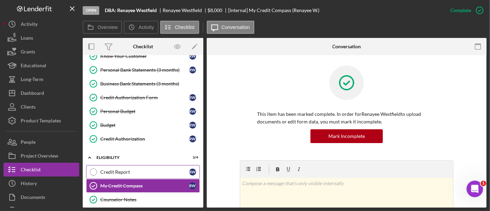
click at [130, 169] on div "Credit Report" at bounding box center [144, 172] width 89 height 6
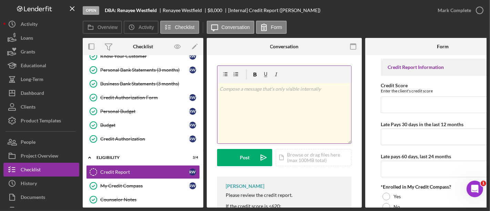
scroll to position [57, 0]
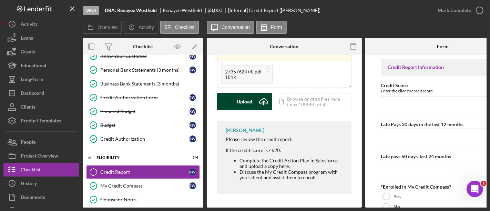
click at [250, 101] on div "Upload" at bounding box center [245, 101] width 16 height 17
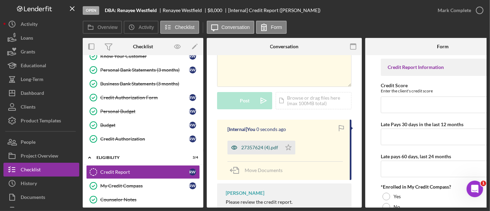
click at [256, 145] on div "27357624 (4).pdf" at bounding box center [259, 148] width 37 height 6
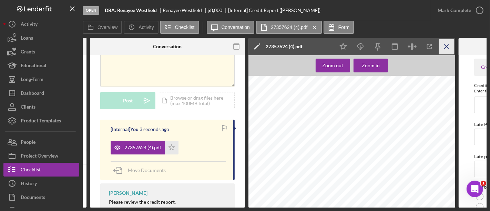
click at [449, 45] on icon "Icon/Menu Close" at bounding box center [447, 47] width 16 height 16
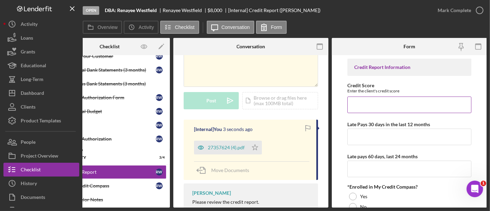
click at [393, 104] on input "Credit Score" at bounding box center [410, 105] width 124 height 17
type input "659"
click at [364, 144] on input "Late Pays 30 days in the last 12 months" at bounding box center [410, 137] width 124 height 17
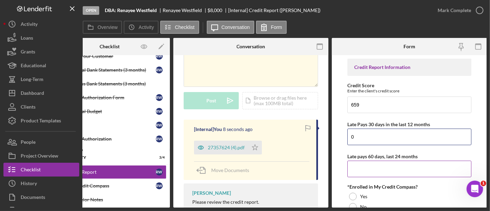
type input "0"
click at [352, 171] on input "Late pays 60 days, last 24 months" at bounding box center [410, 169] width 124 height 17
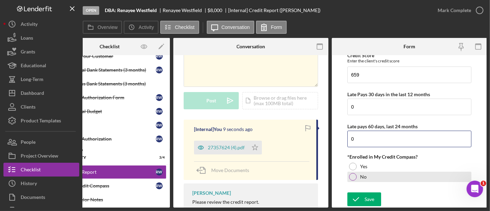
type input "0"
click at [352, 173] on div at bounding box center [353, 177] width 8 height 8
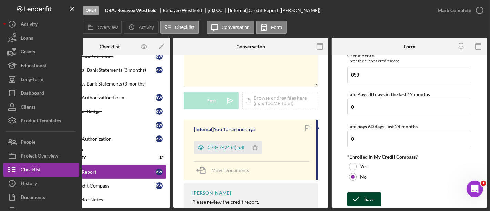
click at [365, 200] on div "Save" at bounding box center [370, 199] width 10 height 14
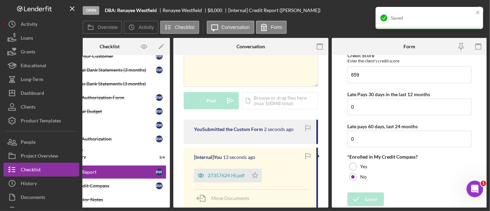
click at [475, 14] on div "Saved" at bounding box center [427, 17] width 97 height 11
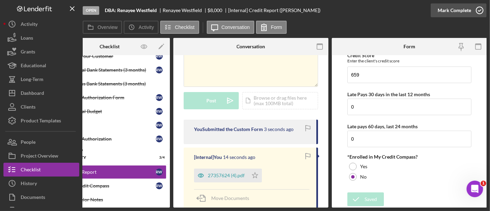
click at [453, 10] on div "Mark Complete" at bounding box center [454, 10] width 33 height 14
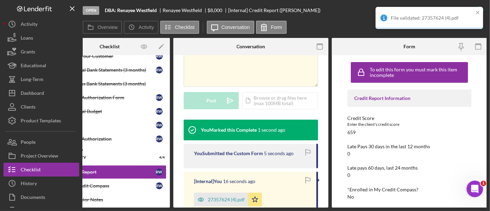
scroll to position [0, 0]
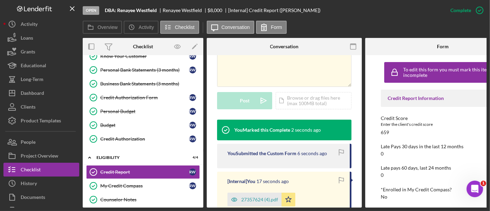
click at [476, 8] on div "File validated: 27357624 (4).pdf" at bounding box center [429, 21] width 110 height 30
click at [476, 12] on icon "button" at bounding box center [479, 10] width 17 height 17
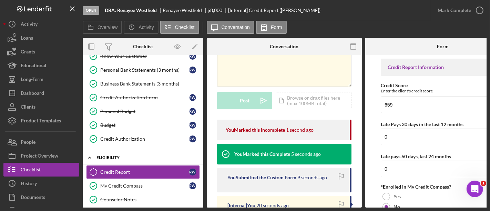
scroll to position [116, 0]
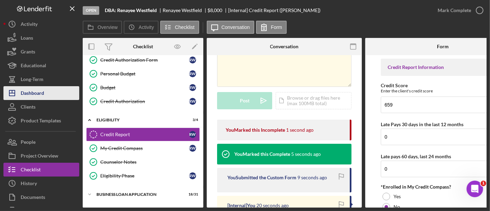
click at [44, 95] on button "Icon/Dashboard Dashboard" at bounding box center [41, 93] width 76 height 14
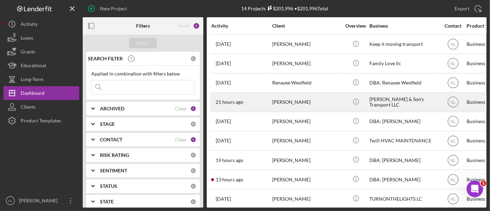
click at [315, 106] on div "[PERSON_NAME]" at bounding box center [306, 102] width 69 height 18
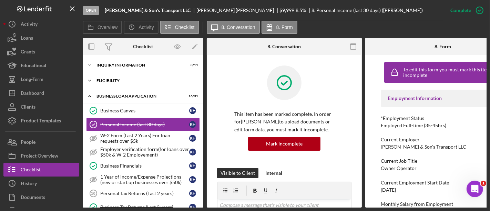
click at [113, 79] on div "ELIGIBILITY" at bounding box center [146, 81] width 98 height 4
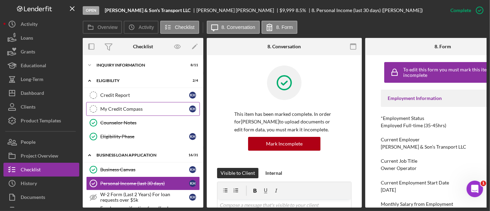
click at [121, 109] on div "My Credit Compass" at bounding box center [144, 109] width 89 height 6
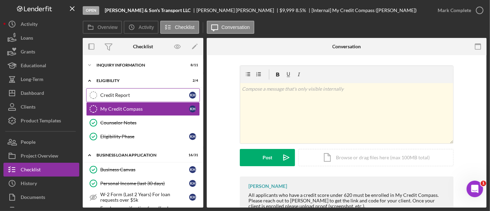
click at [123, 99] on link "Credit Report Credit Report K H" at bounding box center [143, 95] width 114 height 14
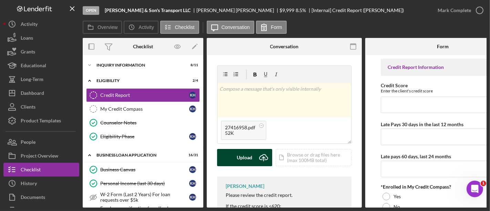
click at [260, 159] on icon "Icon/Upload" at bounding box center [263, 157] width 17 height 17
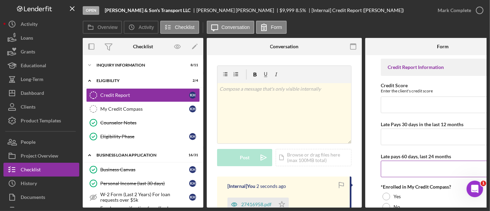
scroll to position [31, 0]
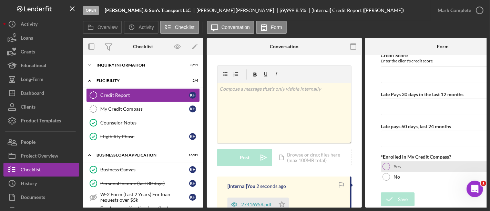
click at [391, 166] on div "Yes" at bounding box center [443, 166] width 124 height 10
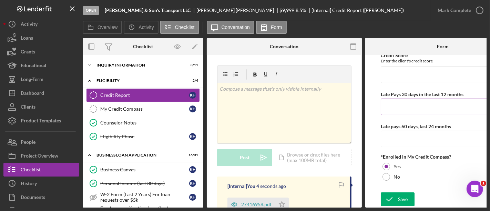
click at [390, 111] on input "Late Pays 30 days in the last 12 months" at bounding box center [443, 107] width 124 height 17
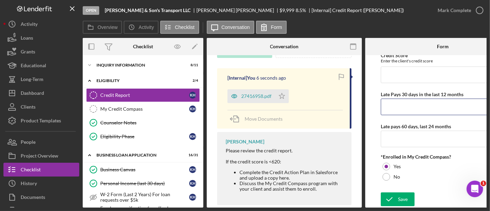
scroll to position [109, 0]
click at [241, 96] on div "27416958.pdf" at bounding box center [256, 96] width 30 height 6
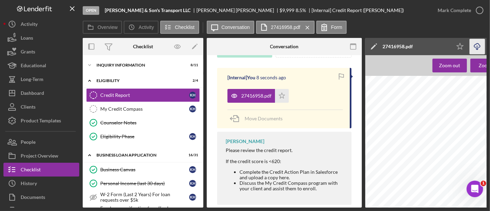
click at [475, 41] on icon "Icon/Download" at bounding box center [478, 47] width 16 height 16
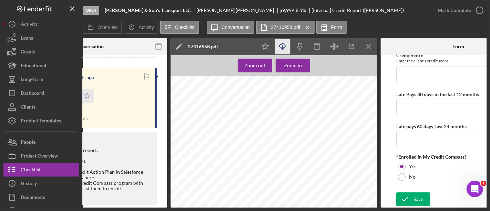
scroll to position [0, 210]
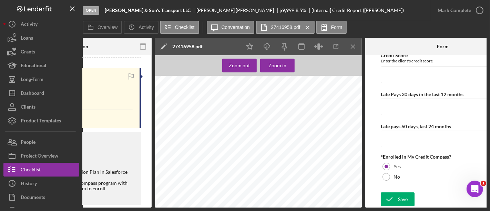
click at [395, 115] on div "Credit Report Information Credit Score Enter the client's credit score Late Pay…" at bounding box center [443, 109] width 124 height 160
click at [394, 112] on input "Late Pays 30 days in the last 12 months" at bounding box center [443, 107] width 124 height 17
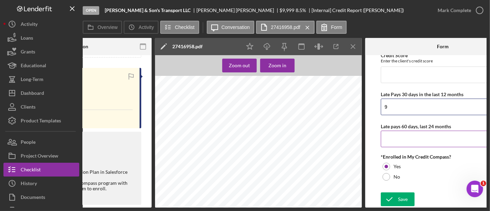
type input "9"
click at [397, 136] on input "Late pays 60 days, last 24 months" at bounding box center [443, 139] width 124 height 17
type input "4"
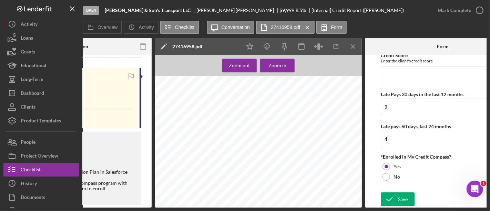
click at [391, 86] on div "Credit Report Information Credit Score Enter the client's credit score Late Pay…" at bounding box center [443, 109] width 124 height 160
click at [391, 70] on input "Credit Score" at bounding box center [443, 75] width 124 height 17
type input "6"
type input "518"
click at [395, 199] on icon "submit" at bounding box center [389, 199] width 17 height 17
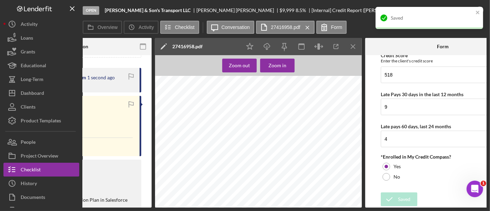
scroll to position [0, 0]
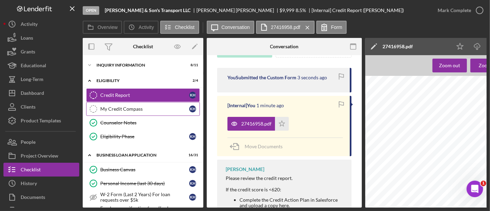
click at [119, 108] on div "My Credit Compass" at bounding box center [144, 109] width 89 height 6
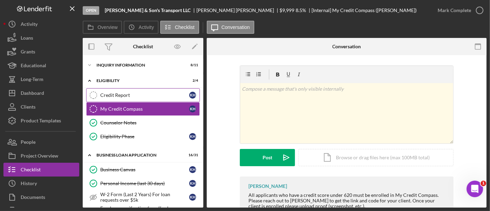
click at [117, 93] on div "Credit Report" at bounding box center [144, 95] width 89 height 6
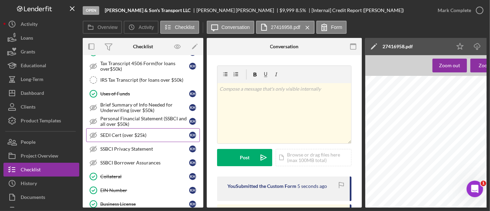
scroll to position [167, 0]
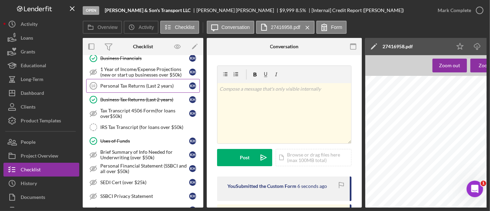
click at [130, 83] on div "Personal Tax Returns (Last 2 years)" at bounding box center [144, 86] width 89 height 6
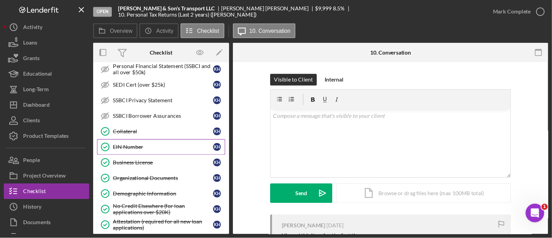
scroll to position [274, 0]
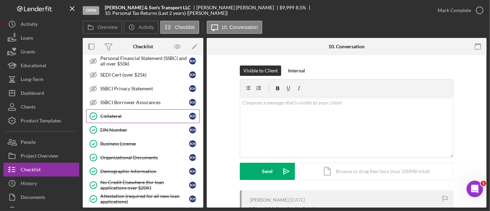
click at [112, 115] on link "Collateral Collateral K H" at bounding box center [143, 116] width 114 height 14
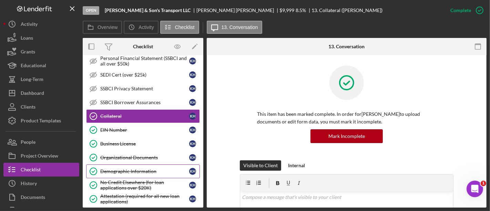
click at [124, 169] on div "Demographic Information" at bounding box center [144, 172] width 89 height 6
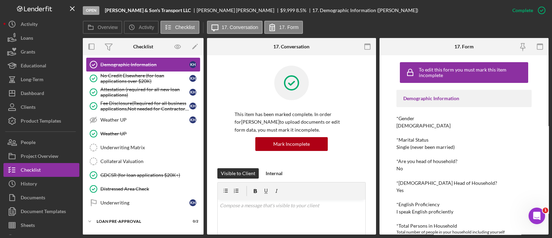
scroll to position [404, 0]
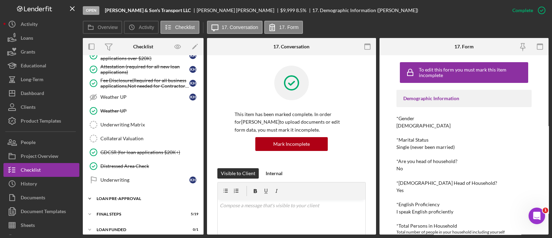
click at [127, 191] on div "Icon/Expander LOAN PRE-APPROVAL 0 / 2" at bounding box center [143, 198] width 121 height 14
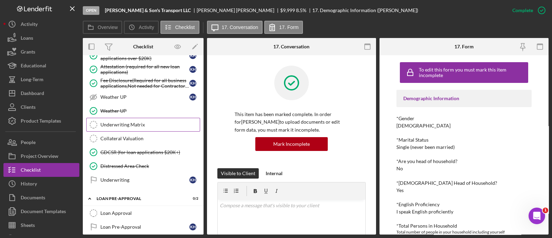
click at [131, 122] on div "Underwriting Matrix" at bounding box center [149, 125] width 99 height 6
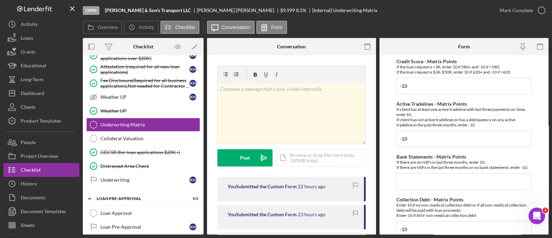
scroll to position [90, 0]
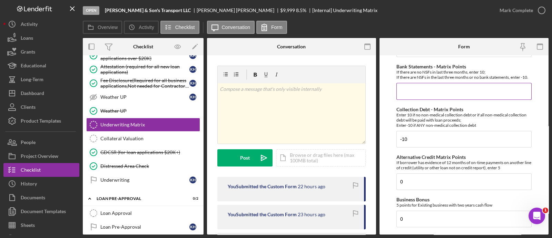
click at [409, 99] on input "Bank Statements - Matrix Points" at bounding box center [463, 91] width 135 height 17
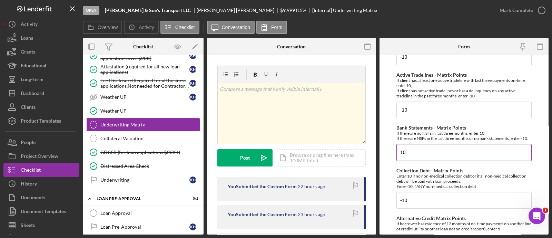
scroll to position [47, 0]
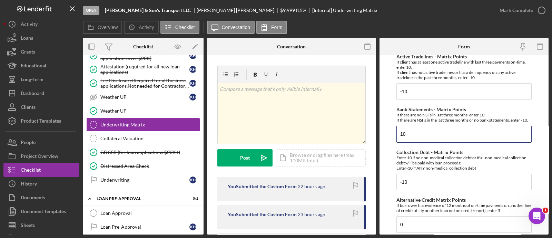
type input "10"
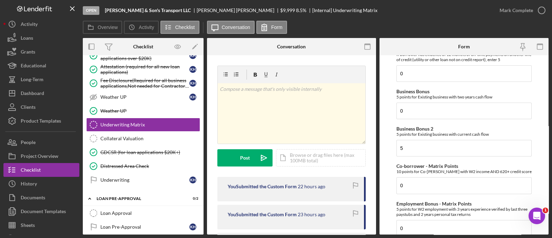
scroll to position [201, 0]
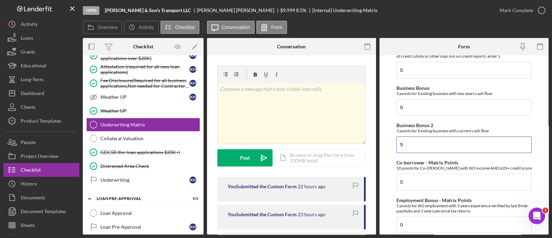
click at [417, 152] on input "5" at bounding box center [463, 144] width 135 height 17
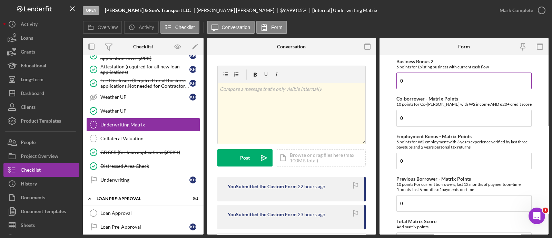
scroll to position [391, 0]
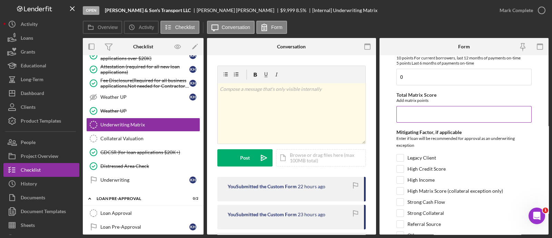
type input "0"
click at [417, 122] on input "Total Matrix Score" at bounding box center [463, 114] width 135 height 17
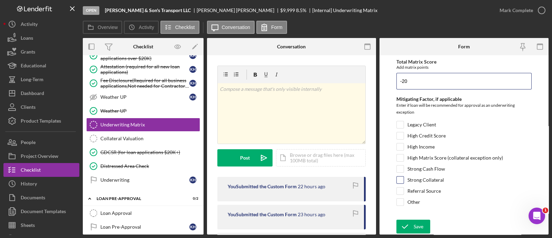
type input "-20"
click at [400, 181] on input "Strong Collateral" at bounding box center [399, 179] width 7 height 7
checkbox input "true"
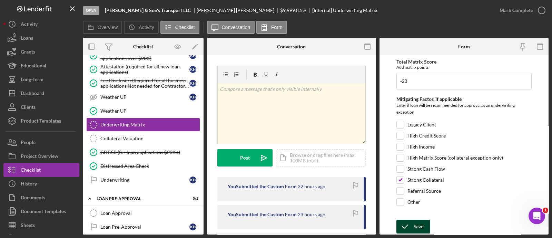
click at [414, 211] on div "Save" at bounding box center [418, 226] width 10 height 14
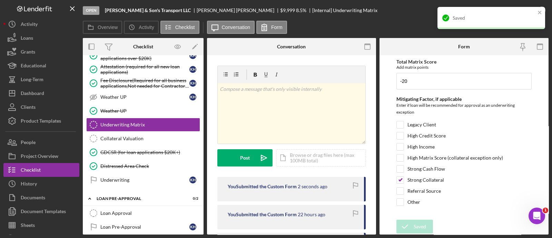
click at [490, 19] on div "Saved" at bounding box center [491, 21] width 110 height 30
click at [490, 12] on icon "close" at bounding box center [539, 13] width 5 height 6
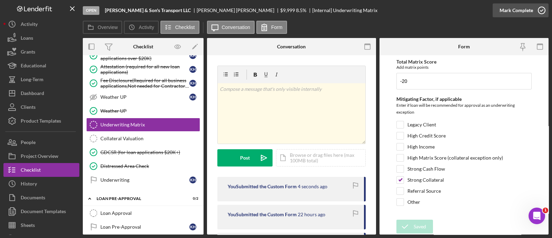
click at [490, 11] on div "Mark Complete" at bounding box center [515, 10] width 33 height 14
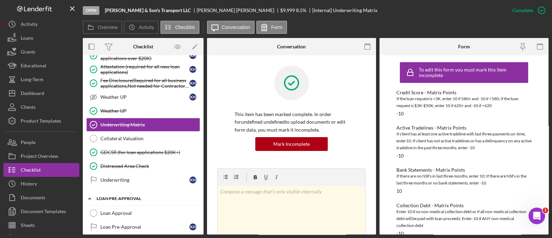
scroll to position [436, 0]
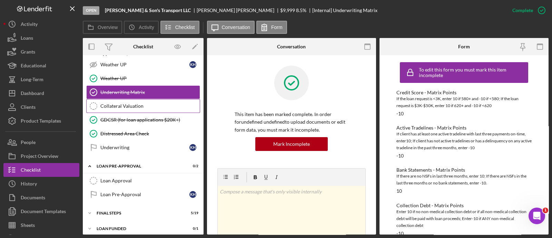
click at [127, 99] on link "Collateral Valuation Collateral Valuation" at bounding box center [143, 106] width 114 height 14
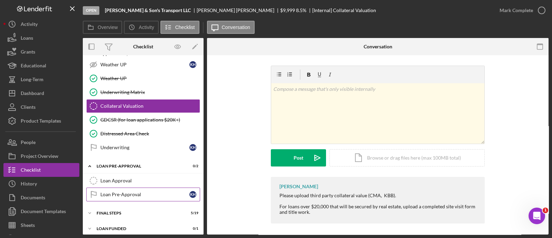
click at [135, 187] on link "Loan Pre-Approval Loan Pre-Approval K H" at bounding box center [143, 194] width 114 height 14
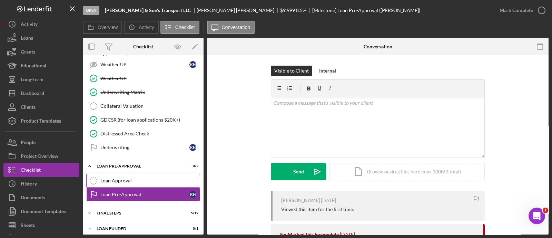
click at [127, 178] on div "Loan Approval" at bounding box center [149, 181] width 99 height 6
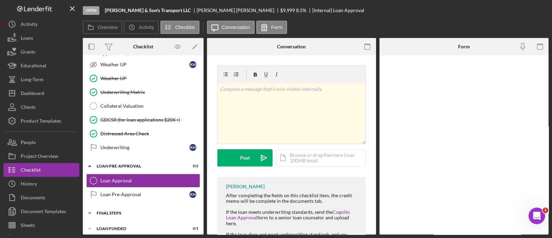
scroll to position [436, 0]
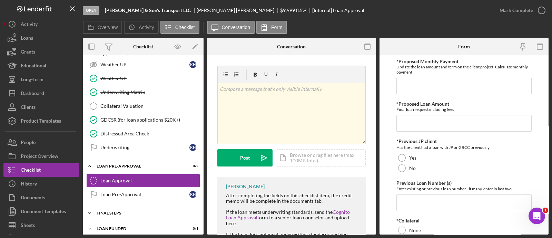
click at [133, 206] on div "Icon/Expander FINAL STEPS 5 / 19" at bounding box center [143, 213] width 121 height 14
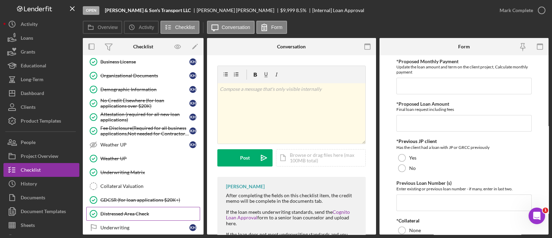
scroll to position [269, 0]
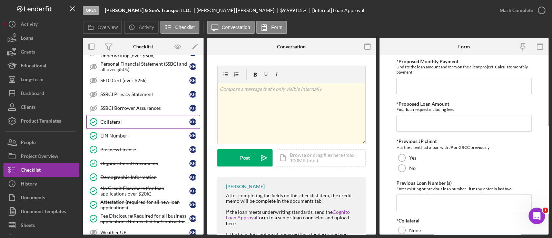
click at [141, 120] on div "Collateral" at bounding box center [144, 122] width 89 height 6
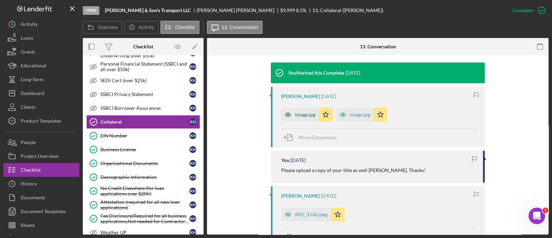
click at [301, 114] on div "image.jpg" at bounding box center [305, 115] width 20 height 6
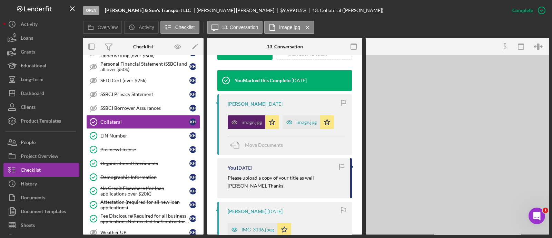
scroll to position [231, 0]
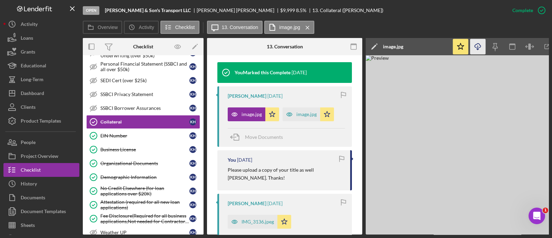
click at [476, 42] on icon "Icon/Download" at bounding box center [478, 47] width 16 height 16
click at [254, 211] on div "IMG_3136.jpeg" at bounding box center [257, 222] width 32 height 6
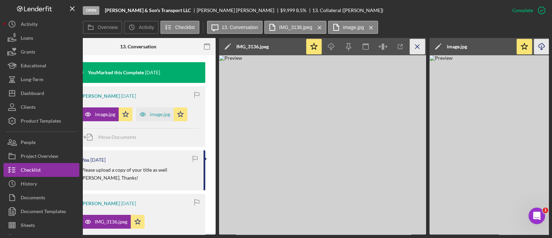
click at [416, 47] on line "button" at bounding box center [417, 46] width 4 height 4
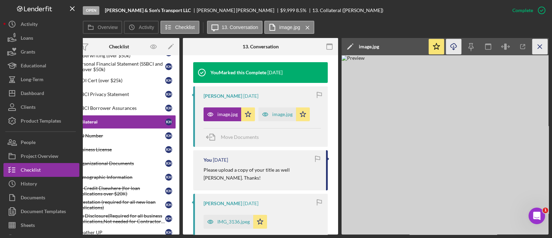
click at [490, 46] on icon "Icon/Menu Close" at bounding box center [540, 47] width 16 height 16
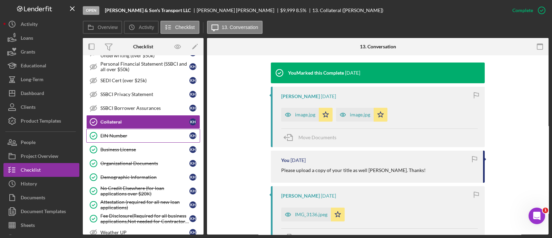
scroll to position [0, 0]
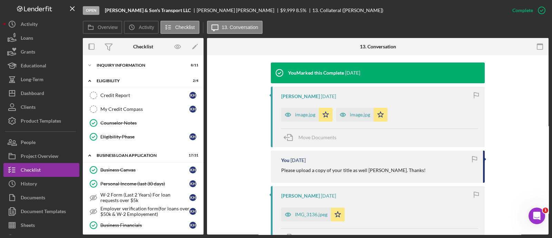
click at [133, 68] on div "Icon/Expander INQUIRY INFORMATION 8 / 11" at bounding box center [143, 65] width 121 height 14
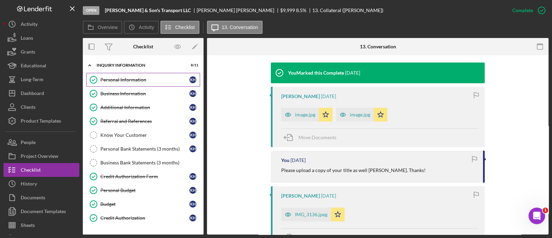
click at [131, 84] on link "Personal Information Personal Information K H" at bounding box center [143, 80] width 114 height 14
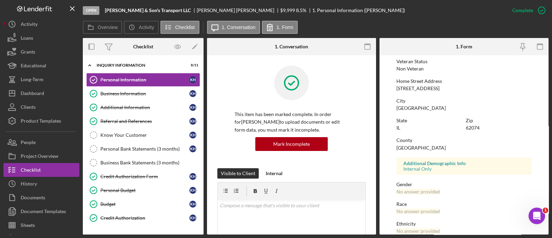
scroll to position [107, 0]
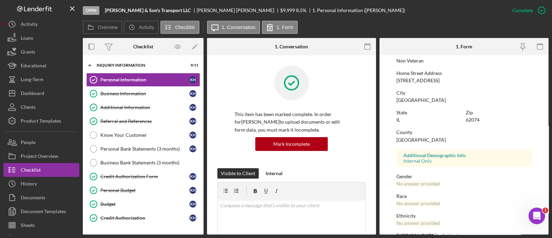
click at [467, 120] on div "62074" at bounding box center [472, 120] width 14 height 6
copy div "62074"
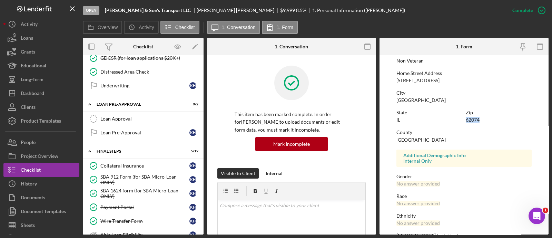
scroll to position [637, 0]
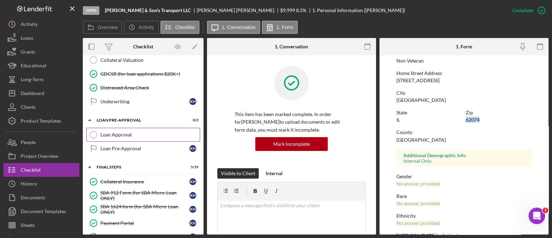
click at [134, 128] on link "Loan Approval Loan Approval" at bounding box center [143, 135] width 114 height 14
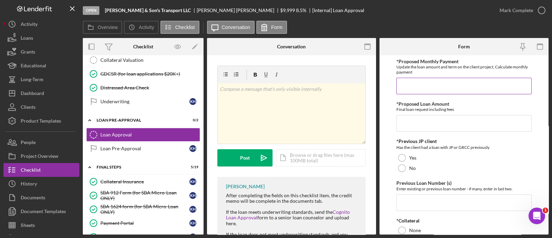
click at [412, 86] on input "*Proposed Monthly Payment" at bounding box center [463, 86] width 135 height 17
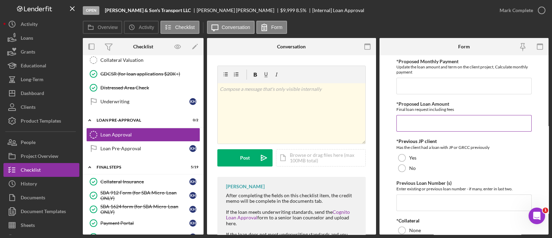
click at [413, 113] on div "*Proposed Loan Amount Final loan request including fees" at bounding box center [463, 116] width 135 height 30
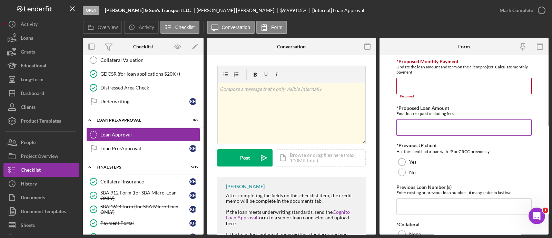
click at [412, 122] on input "*Proposed Loan Amount" at bounding box center [463, 127] width 135 height 17
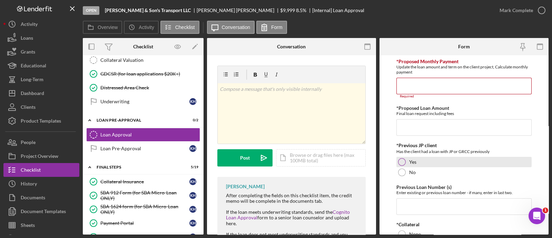
click at [402, 161] on div at bounding box center [402, 162] width 8 height 8
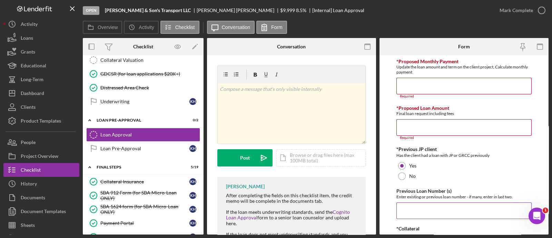
click at [408, 210] on input "Previous Loan Number (s)" at bounding box center [463, 210] width 135 height 17
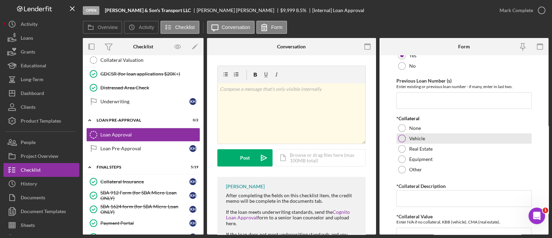
click at [400, 137] on div at bounding box center [402, 138] width 8 height 8
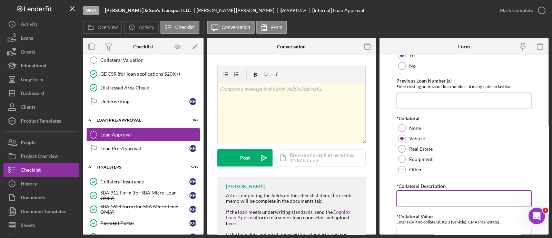
click at [414, 197] on input "*Collateral Description" at bounding box center [463, 198] width 135 height 17
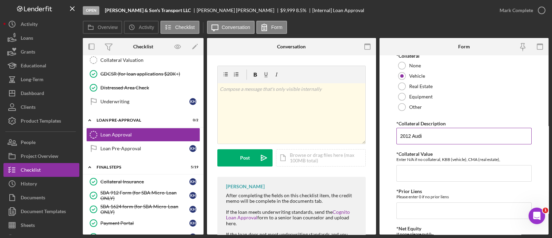
scroll to position [174, 0]
type input "2012 Audi"
click at [433, 169] on input "*Collateral Value" at bounding box center [463, 171] width 135 height 17
click at [391, 211] on div "Open [PERSON_NAME] & Son's Transport LLC [PERSON_NAME] $9,999 $9,999 8.5 % [Int…" at bounding box center [276, 119] width 552 height 238
click at [432, 177] on input "*Collateral Value" at bounding box center [463, 171] width 135 height 17
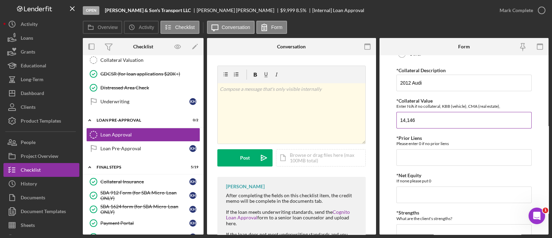
scroll to position [235, 0]
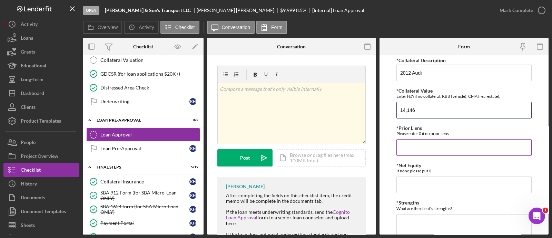
type input "14,146"
click at [410, 145] on input "*Prior Liens" at bounding box center [463, 147] width 135 height 17
type input "0"
click at [410, 183] on input "*Net Equity" at bounding box center [463, 184] width 135 height 17
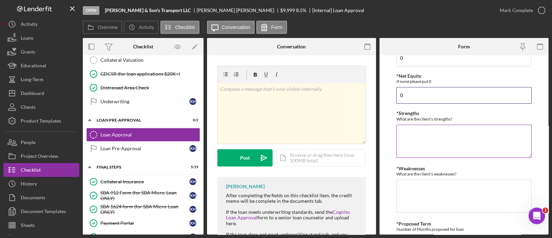
scroll to position [325, 0]
type input "0"
click at [410, 140] on textarea "*Strengths" at bounding box center [463, 140] width 135 height 33
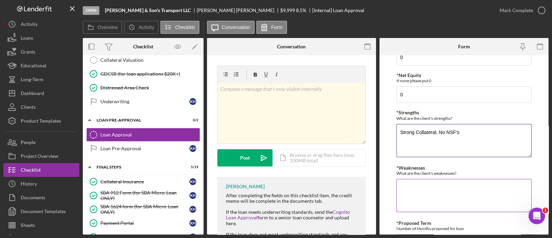
type textarea "Strong Collateral, No NSF's"
click at [416, 186] on textarea "*Weaknesses" at bounding box center [463, 195] width 135 height 33
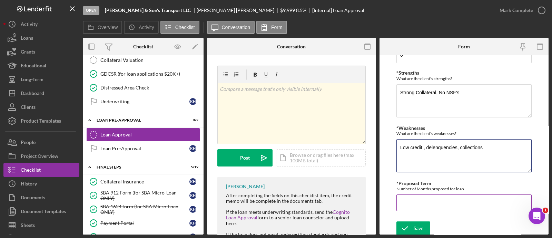
type textarea "Low credit , delenquencies, collections"
click at [433, 201] on input "*Proposed Term" at bounding box center [463, 202] width 135 height 17
type input "84"
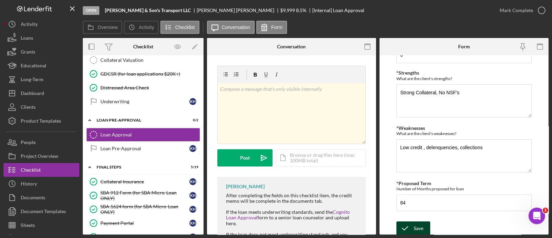
click at [419, 211] on div "Save" at bounding box center [418, 228] width 10 height 14
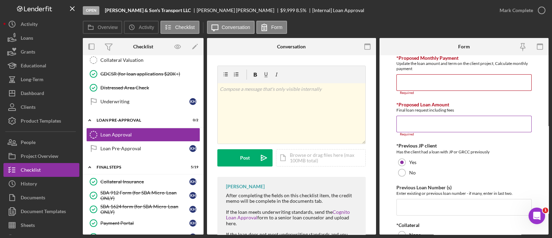
click at [411, 128] on input "*Proposed Loan Amount" at bounding box center [463, 123] width 135 height 17
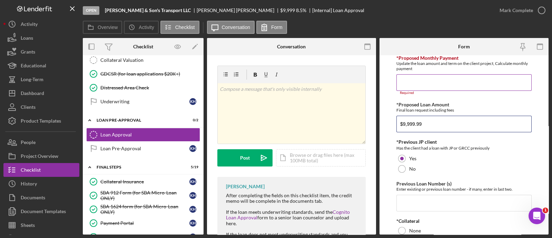
type input "$9,999.99"
click at [422, 90] on input "*Proposed Monthly Payment" at bounding box center [463, 82] width 135 height 17
click at [423, 84] on input "*Proposed Monthly Payment" at bounding box center [463, 82] width 135 height 17
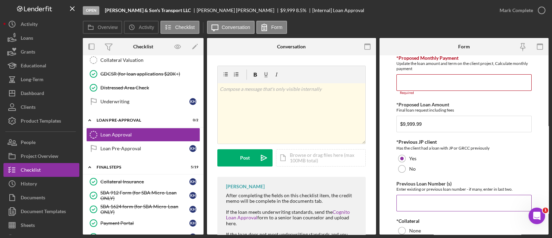
click at [416, 204] on input "Previous Loan Number (s)" at bounding box center [463, 202] width 135 height 17
type input "9831, 9567"
click at [412, 86] on input "*Proposed Monthly Payment" at bounding box center [463, 82] width 135 height 17
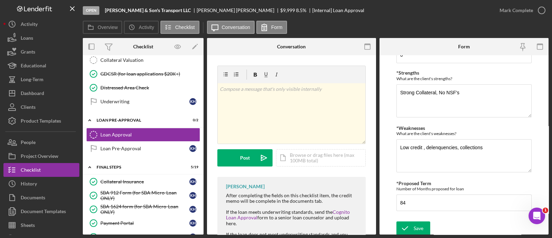
scroll to position [357, 0]
type input "$164.69"
click at [416, 211] on div "Save" at bounding box center [418, 228] width 10 height 14
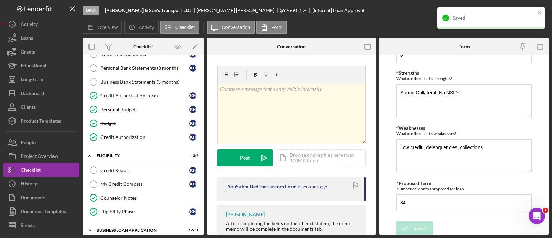
scroll to position [0, 0]
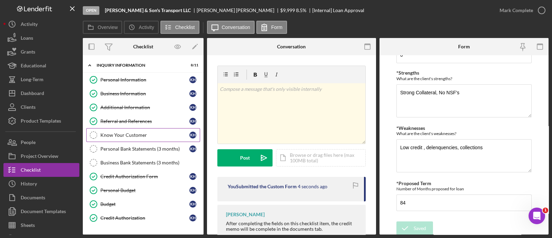
click at [131, 135] on div "Know Your Customer" at bounding box center [144, 135] width 89 height 6
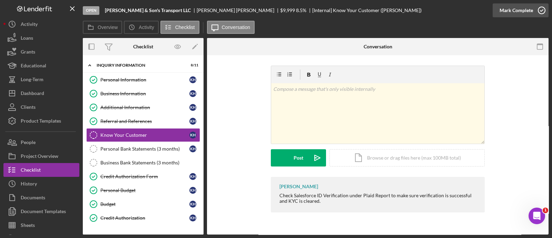
click at [490, 14] on div "Mark Complete" at bounding box center [515, 10] width 33 height 14
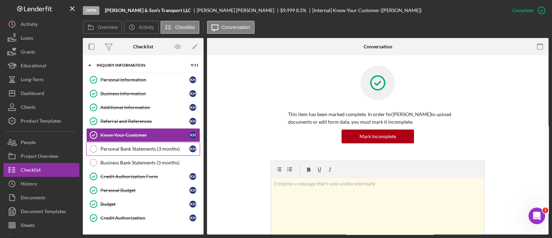
click at [151, 146] on div "Personal Bank Statements (3 months)" at bounding box center [144, 149] width 89 height 6
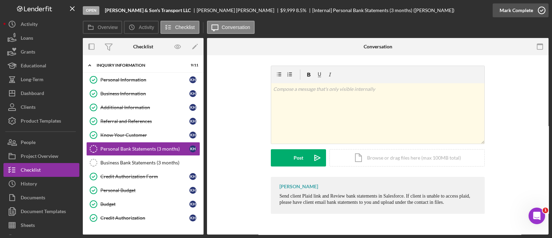
click at [490, 14] on div "Mark Complete" at bounding box center [515, 10] width 33 height 14
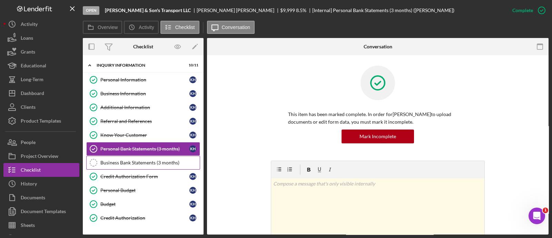
click at [164, 160] on div "Business Bank Statements (3 months)" at bounding box center [149, 163] width 99 height 6
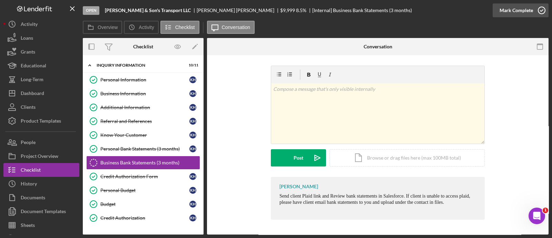
click at [490, 13] on div "Mark Complete" at bounding box center [515, 10] width 33 height 14
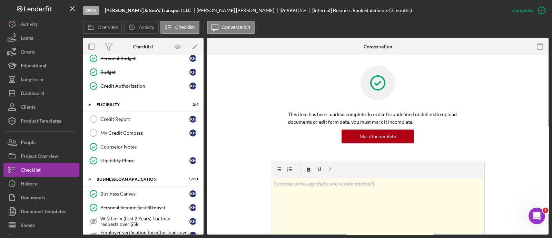
scroll to position [143, 0]
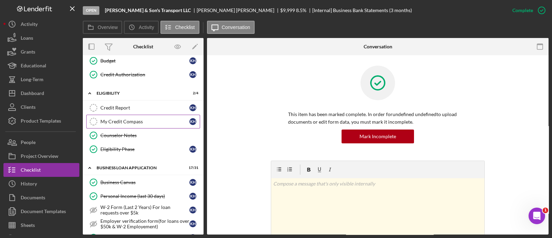
click at [125, 122] on div "My Credit Compass" at bounding box center [144, 122] width 89 height 6
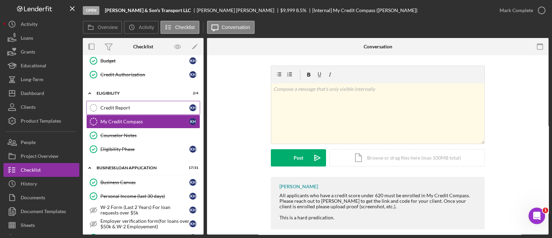
click at [115, 101] on link "Credit Report Credit Report K H" at bounding box center [143, 108] width 114 height 14
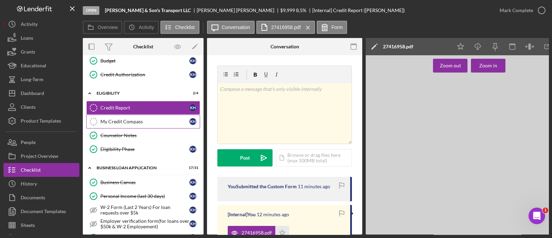
click at [121, 119] on div "My Credit Compass" at bounding box center [144, 122] width 89 height 6
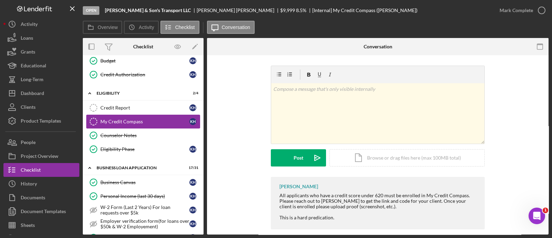
scroll to position [236, 0]
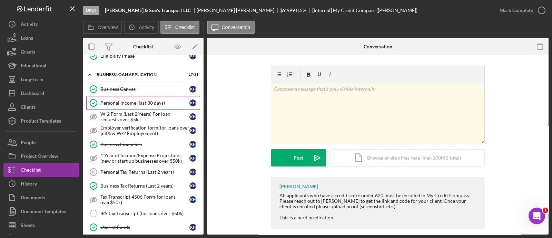
click at [131, 97] on link "Personal Income (last 30 days) Personal Income (last 30 days) K H" at bounding box center [143, 103] width 114 height 14
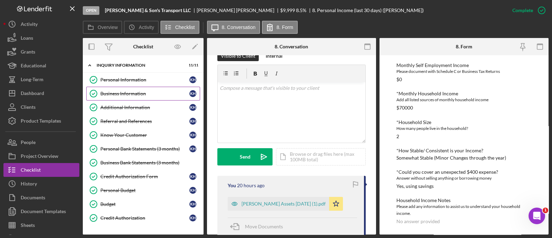
click at [134, 99] on link "Business Information Business Information K H" at bounding box center [143, 94] width 114 height 14
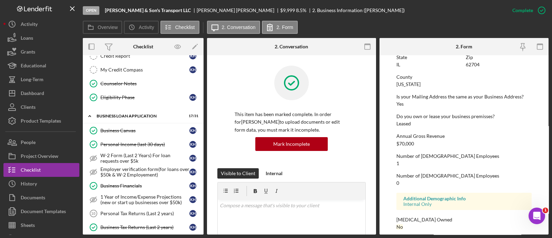
scroll to position [197, 0]
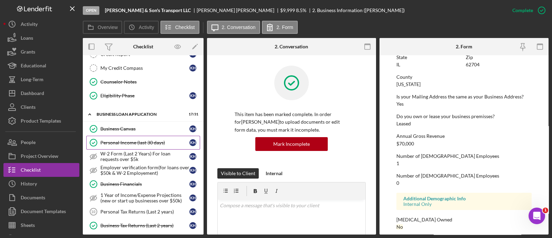
click at [149, 142] on div "Personal Income (last 30 days)" at bounding box center [144, 143] width 89 height 6
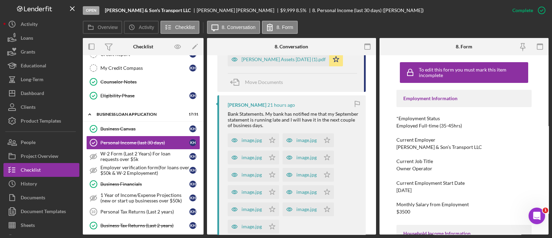
scroll to position [271, 0]
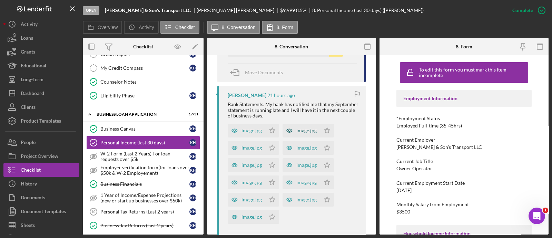
click at [302, 123] on div "image.jpg" at bounding box center [301, 130] width 38 height 14
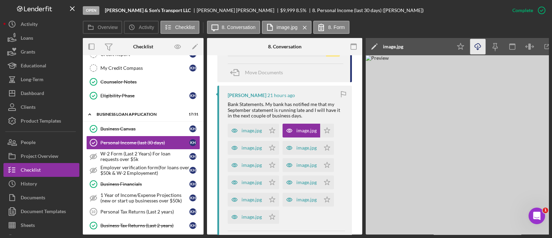
click at [475, 48] on icon "Icon/Download" at bounding box center [478, 47] width 16 height 16
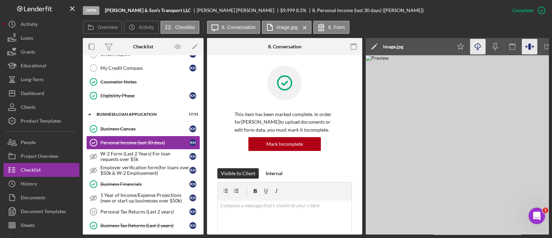
scroll to position [0, 111]
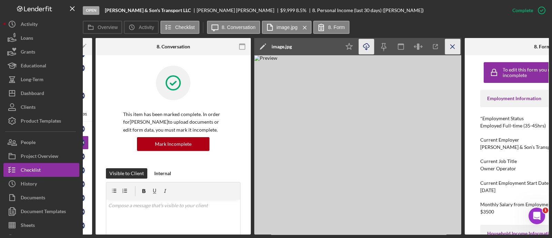
click at [457, 46] on icon "Icon/Menu Close" at bounding box center [453, 47] width 16 height 16
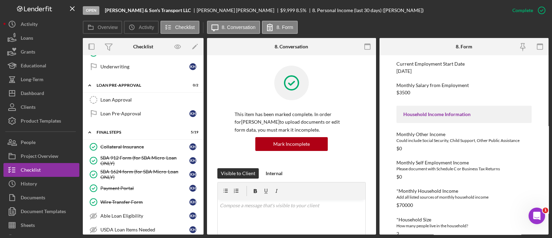
scroll to position [660, 0]
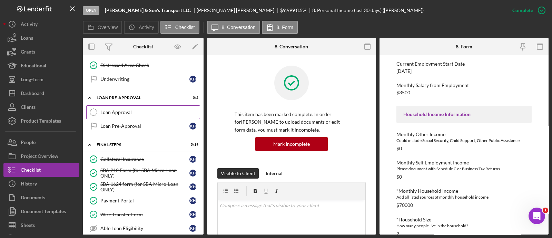
click at [138, 110] on link "Loan Approval Loan Approval" at bounding box center [143, 112] width 114 height 14
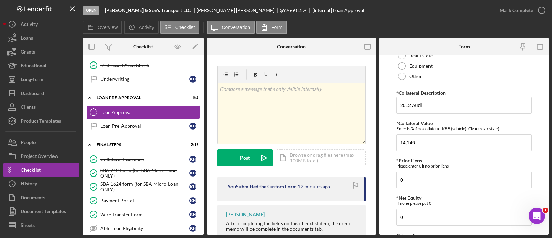
scroll to position [211, 0]
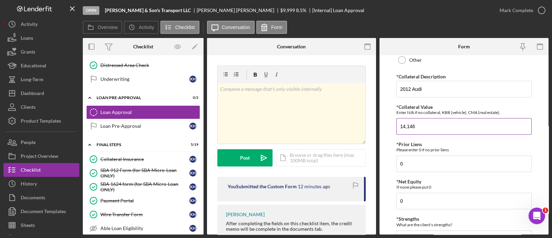
click at [406, 127] on input "14,146" at bounding box center [463, 126] width 135 height 17
